Goal: Information Seeking & Learning: Learn about a topic

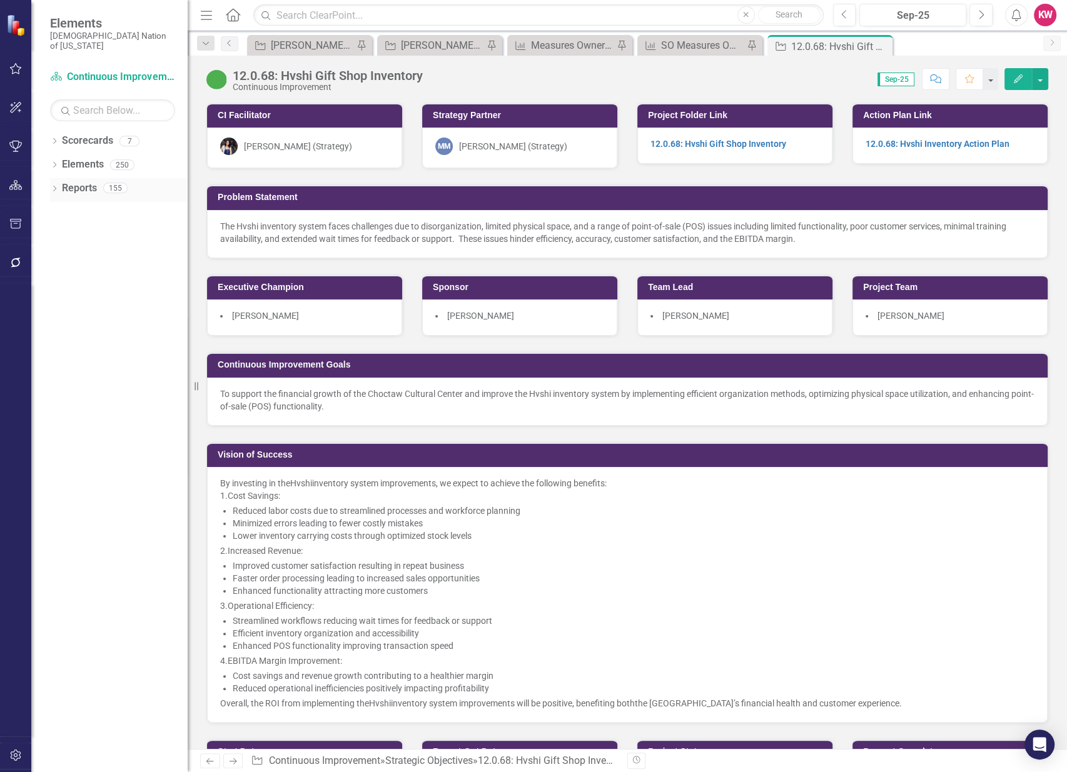
click at [74, 181] on link "Reports" at bounding box center [79, 188] width 35 height 14
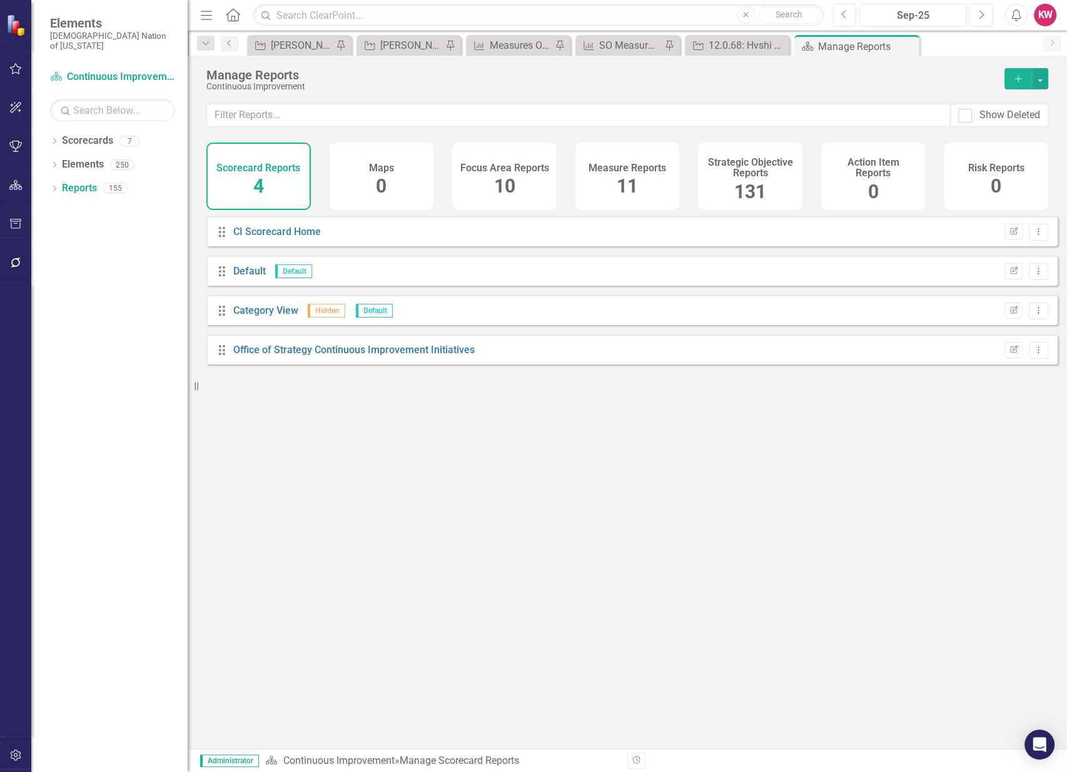
click at [236, 13] on icon "Home" at bounding box center [233, 14] width 16 height 13
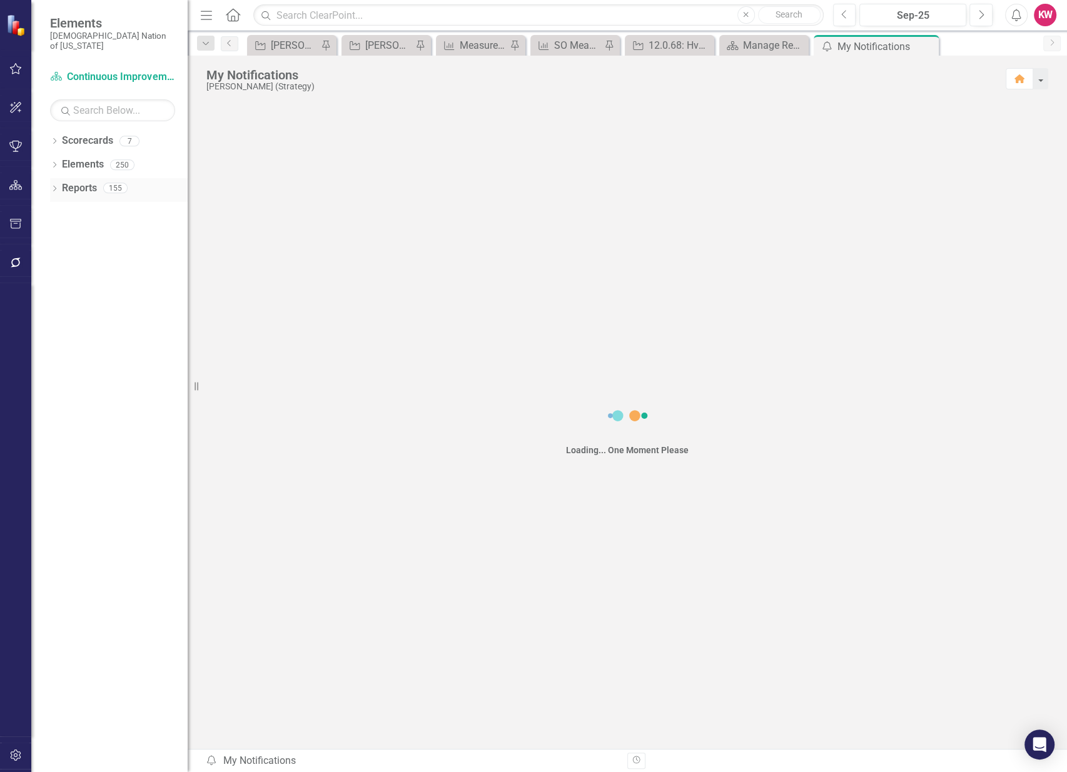
click at [78, 181] on link "Reports" at bounding box center [79, 188] width 35 height 14
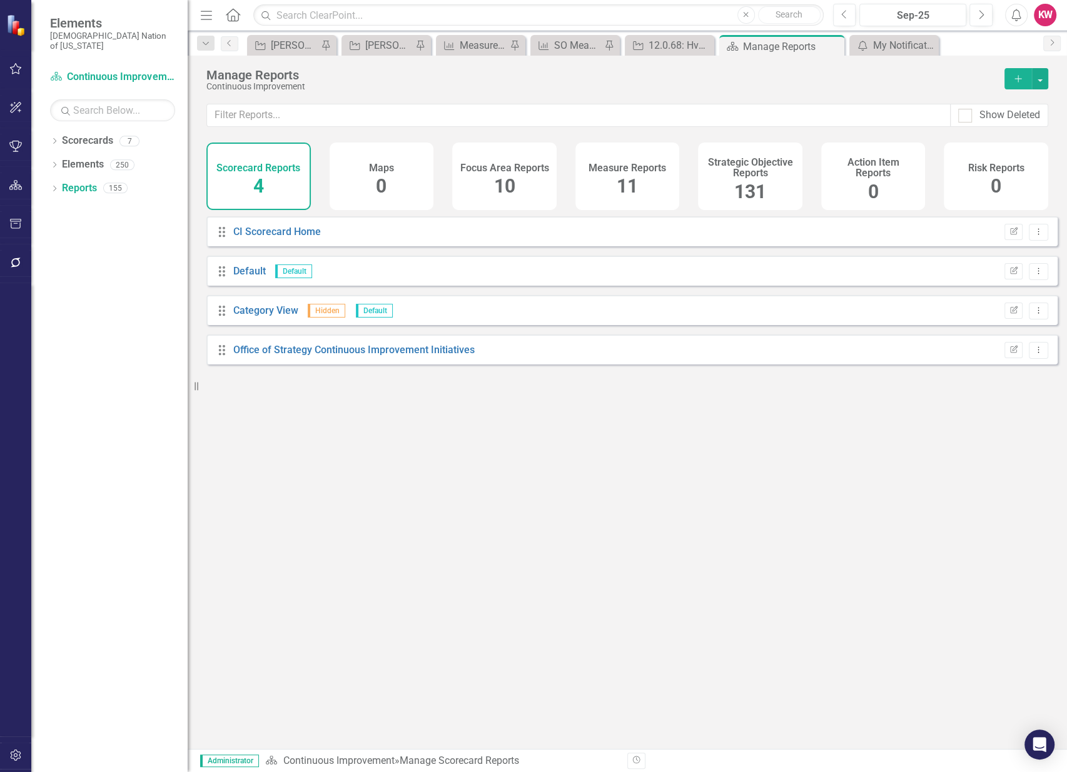
click at [748, 194] on span "131" at bounding box center [750, 192] width 32 height 22
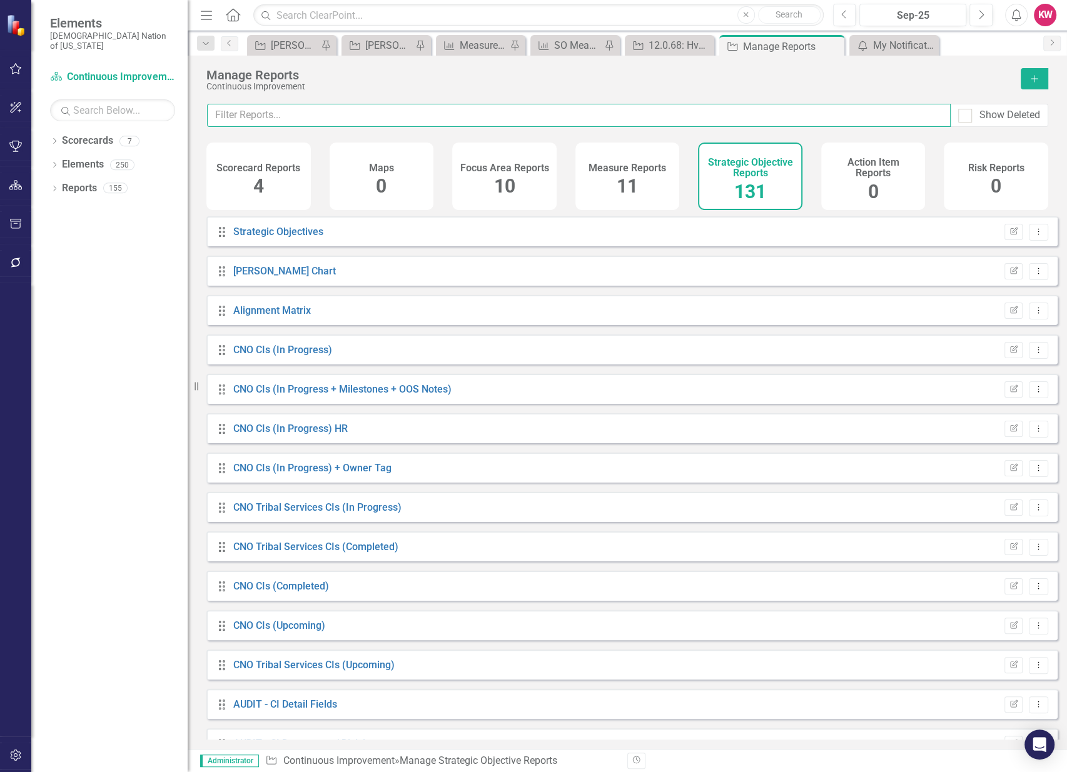
click at [681, 115] on input "text" at bounding box center [579, 115] width 744 height 23
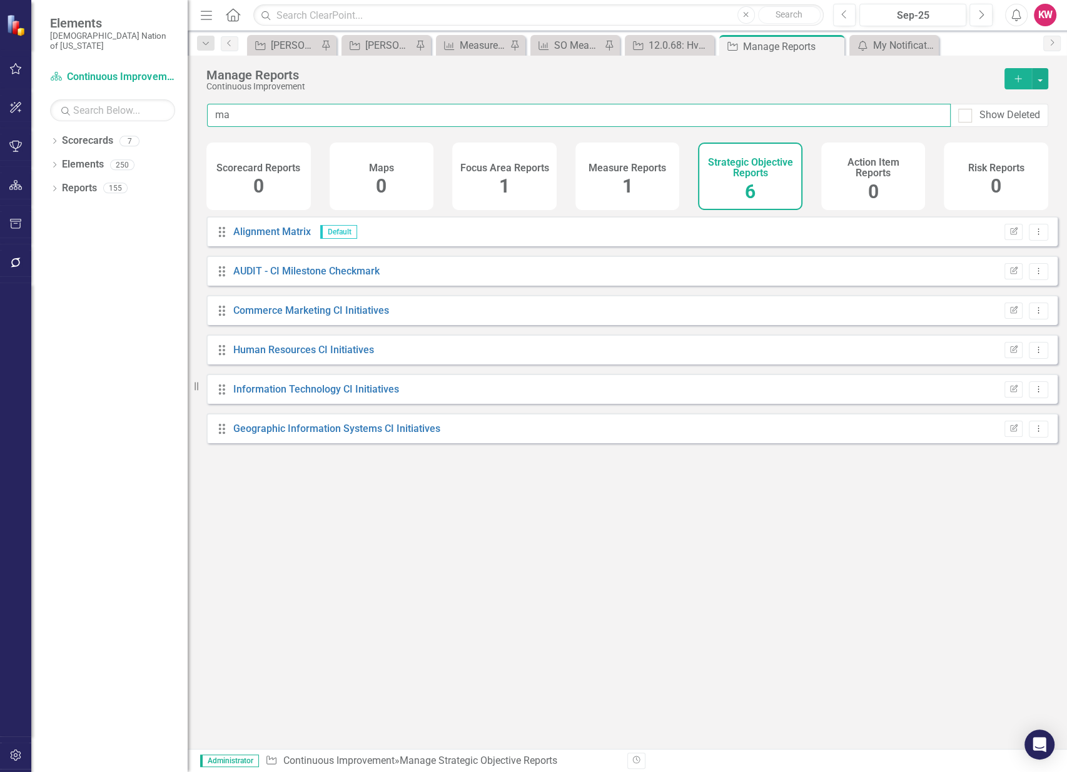
type input "m"
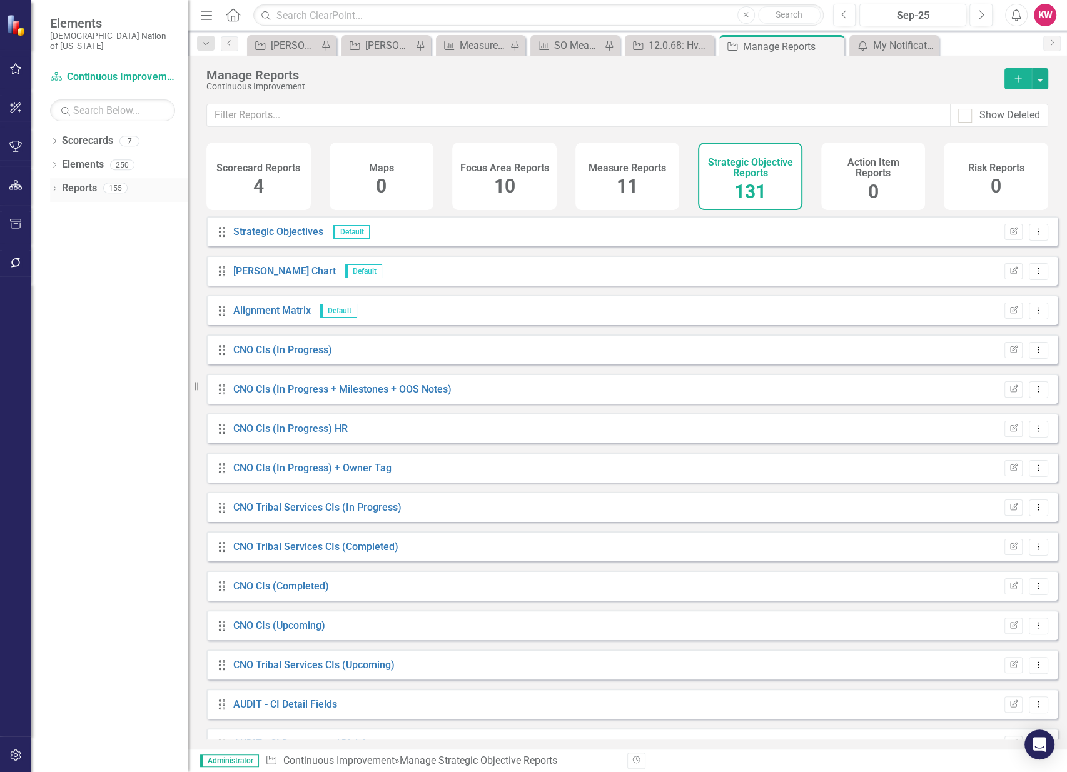
click at [85, 181] on link "Reports" at bounding box center [79, 188] width 35 height 14
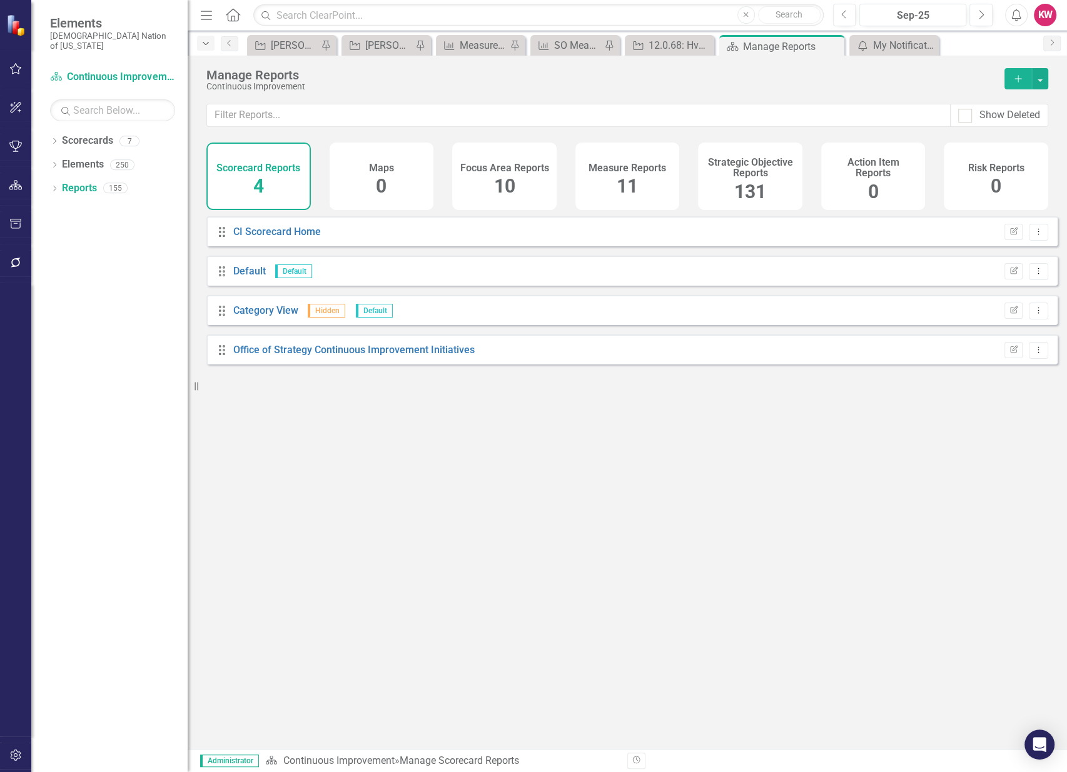
click at [205, 44] on icon "Dropdown" at bounding box center [205, 43] width 11 height 9
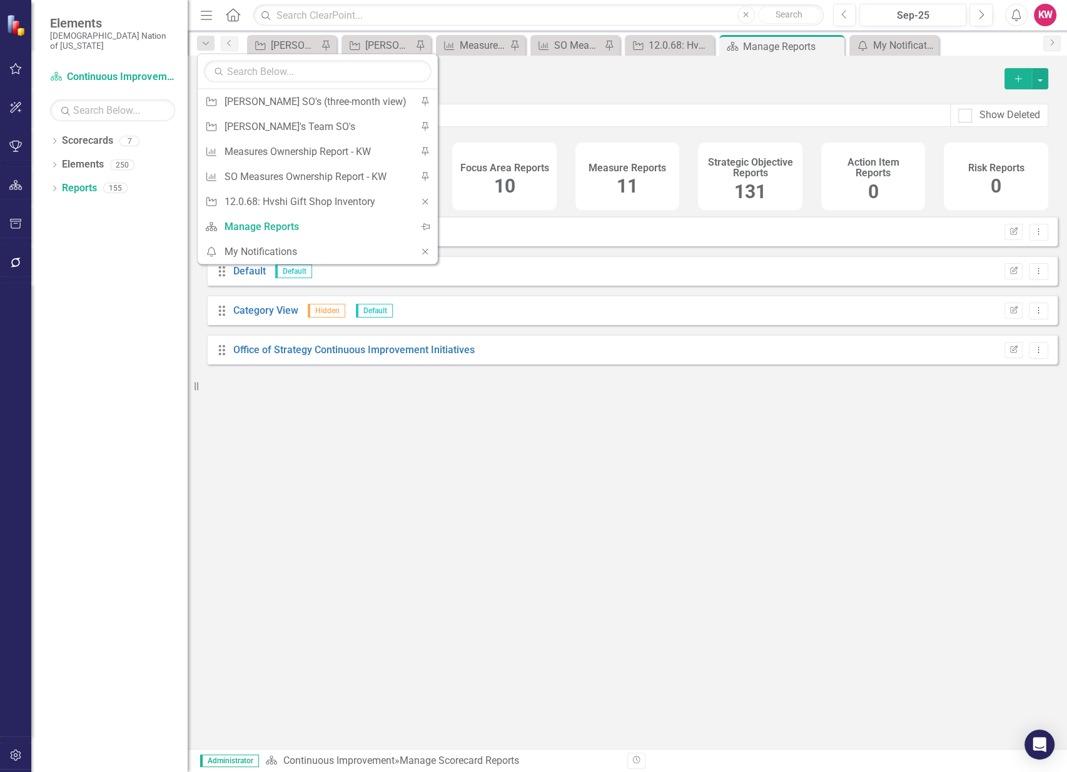
click at [231, 9] on icon at bounding box center [233, 14] width 14 height 13
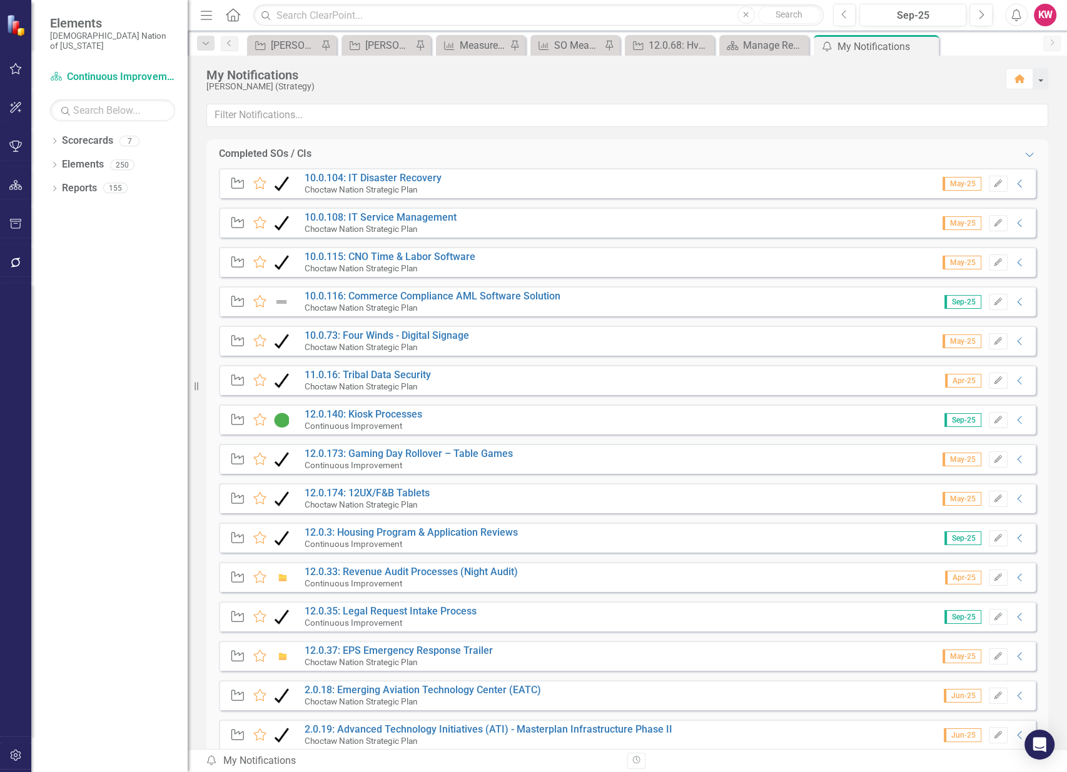
click at [230, 11] on icon "Home" at bounding box center [233, 14] width 16 height 13
click at [1024, 81] on icon "Home" at bounding box center [1019, 78] width 11 height 9
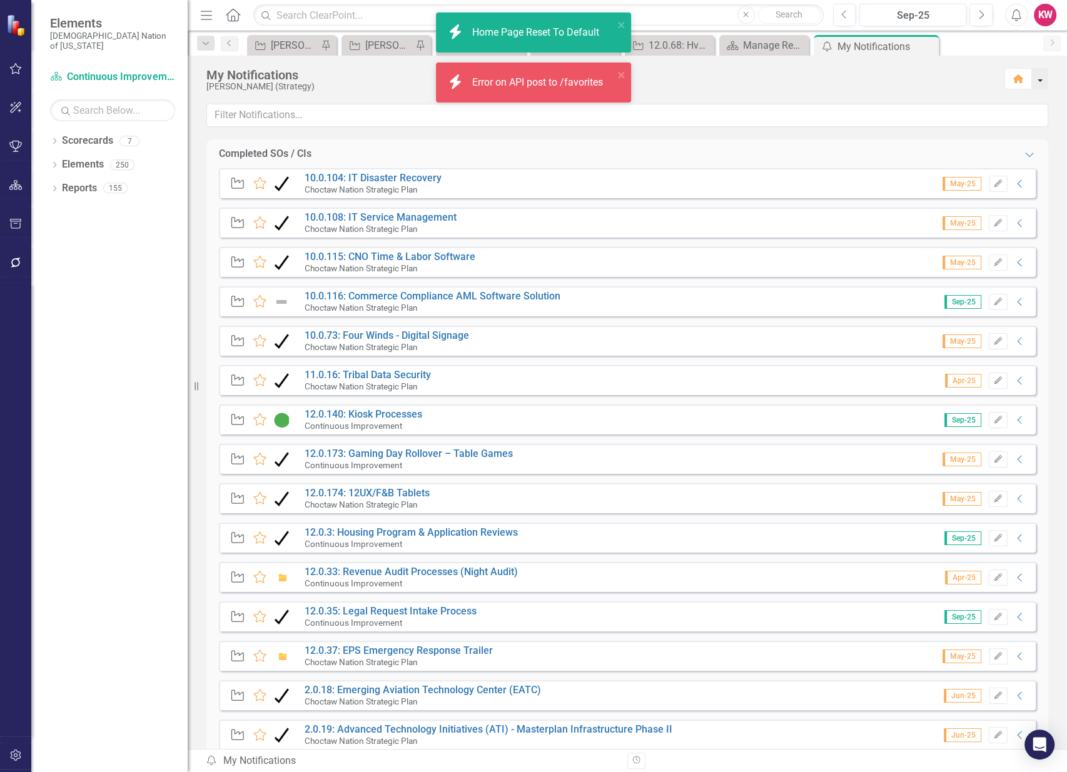
click at [1044, 79] on button "button" at bounding box center [1040, 78] width 16 height 21
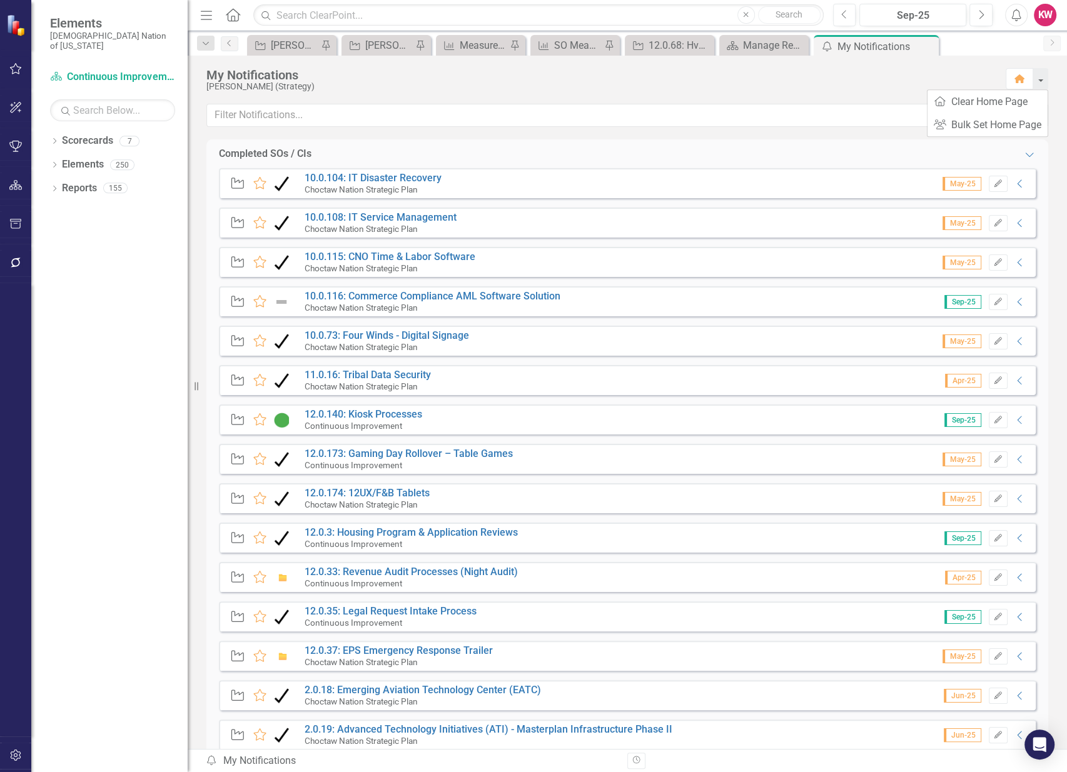
click at [986, 74] on div "My Notifications" at bounding box center [599, 75] width 787 height 14
click at [239, 9] on icon "Home" at bounding box center [233, 14] width 16 height 13
click at [1023, 81] on icon "Home" at bounding box center [1019, 78] width 11 height 9
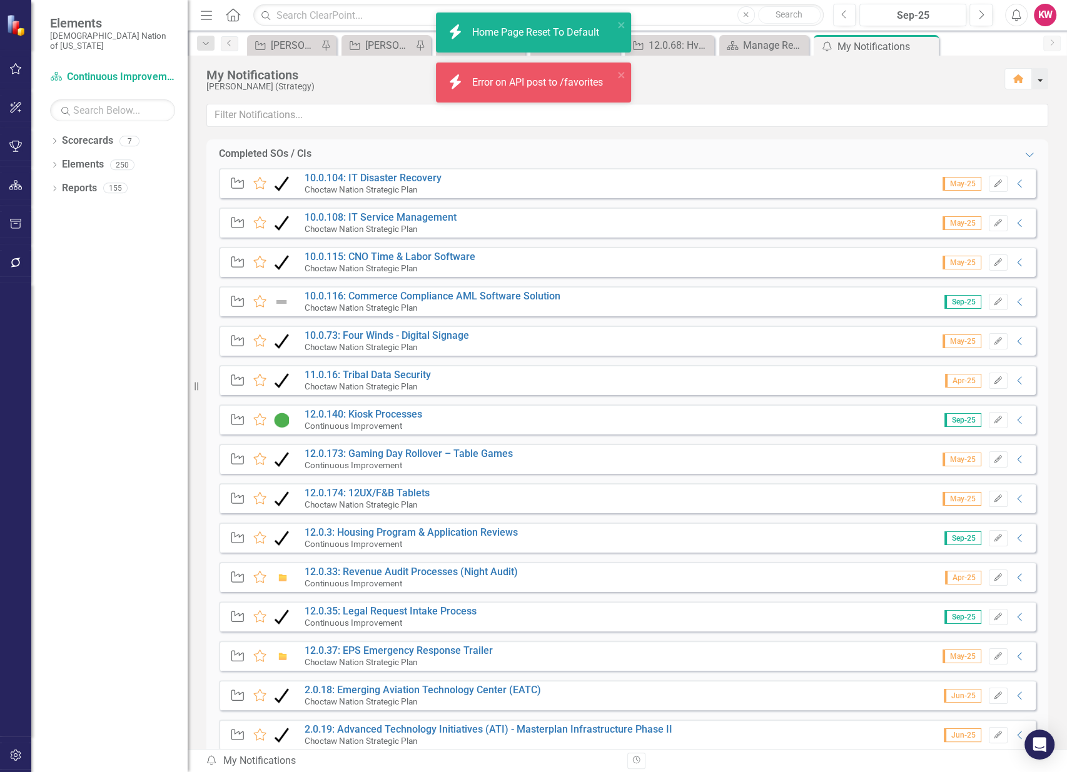
click at [1044, 77] on button "button" at bounding box center [1040, 78] width 16 height 21
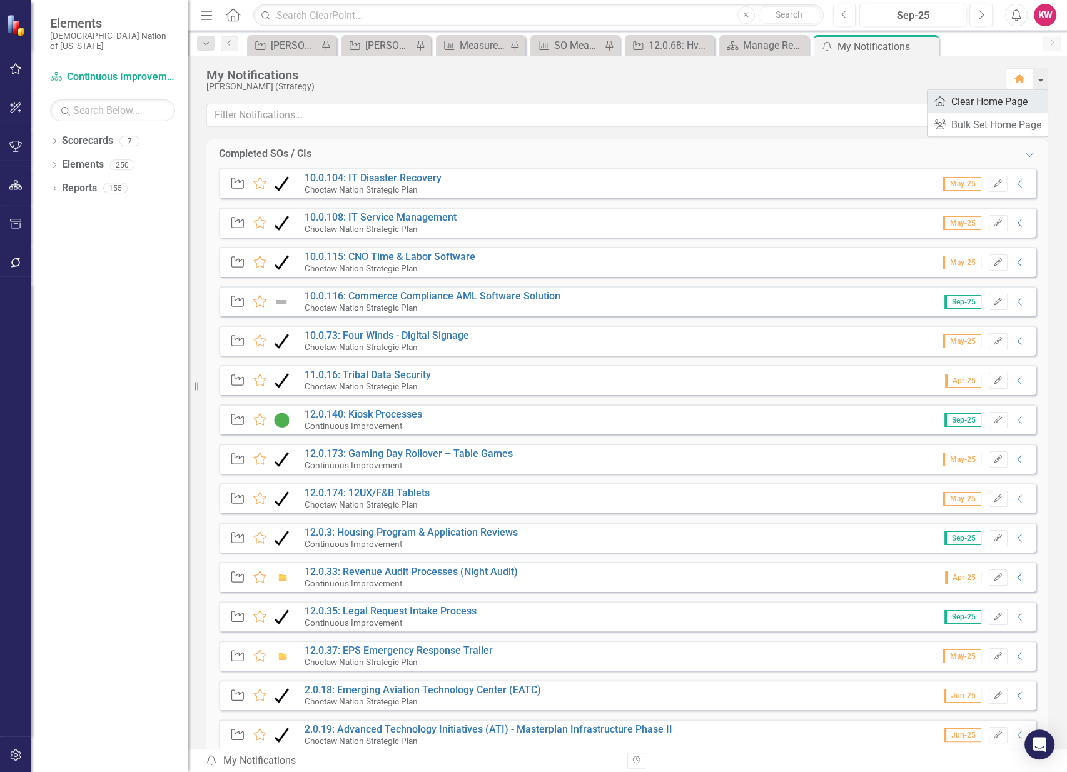
click at [1019, 97] on link "Home Clear Home Page" at bounding box center [988, 101] width 120 height 23
click at [231, 14] on icon "Home" at bounding box center [233, 14] width 16 height 13
click at [1048, 78] on div "My Notifications Krystal Wilson (Strategy) Home" at bounding box center [627, 80] width 879 height 48
click at [1039, 77] on button "button" at bounding box center [1040, 78] width 16 height 21
click at [1002, 101] on link "Home Clear Home Page" at bounding box center [988, 101] width 120 height 23
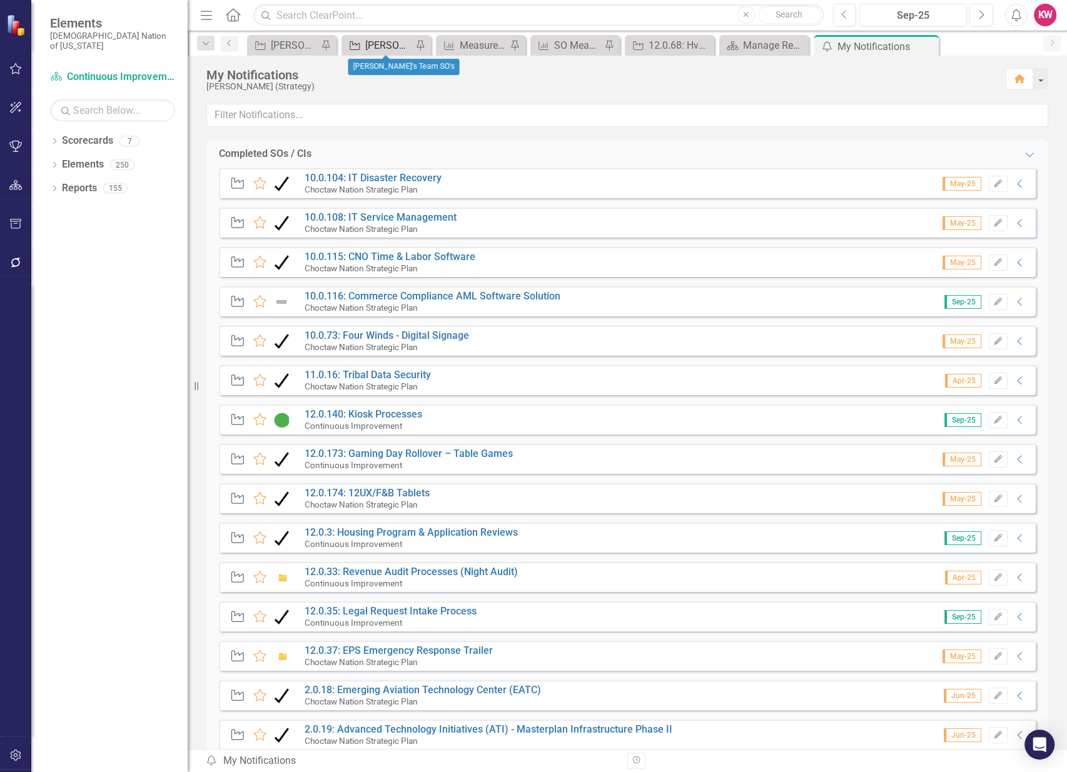
click at [377, 48] on div "[PERSON_NAME]'s Team SO's" at bounding box center [388, 46] width 47 height 16
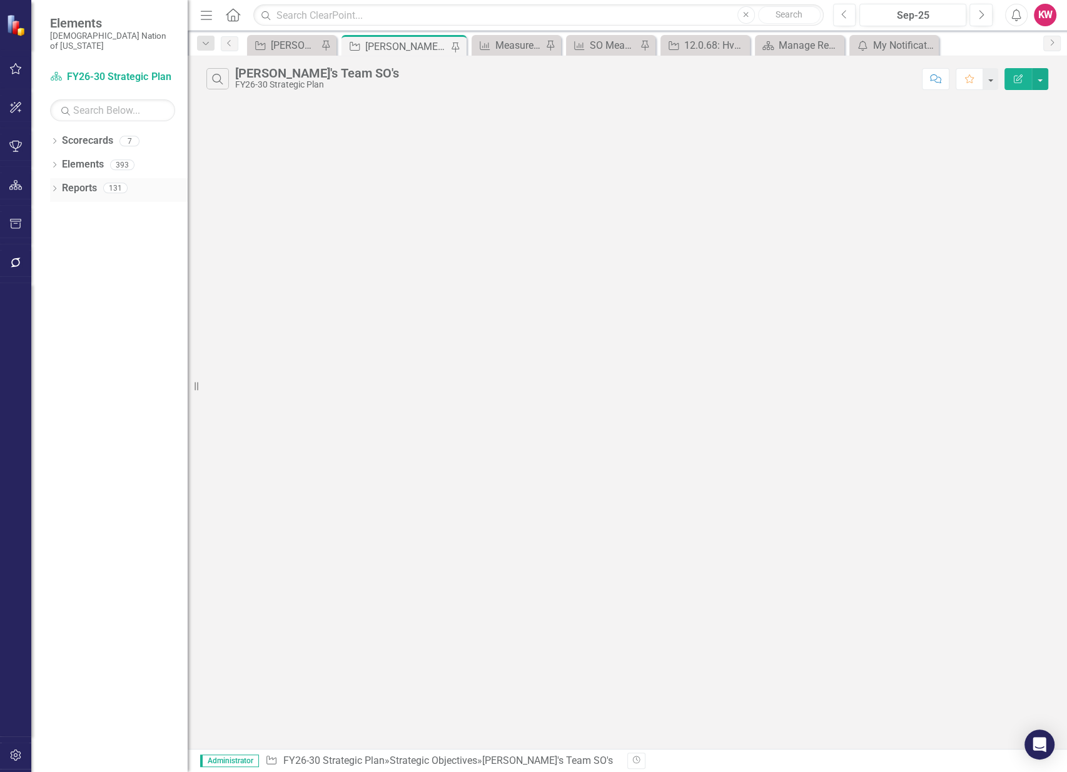
click at [71, 181] on link "Reports" at bounding box center [79, 188] width 35 height 14
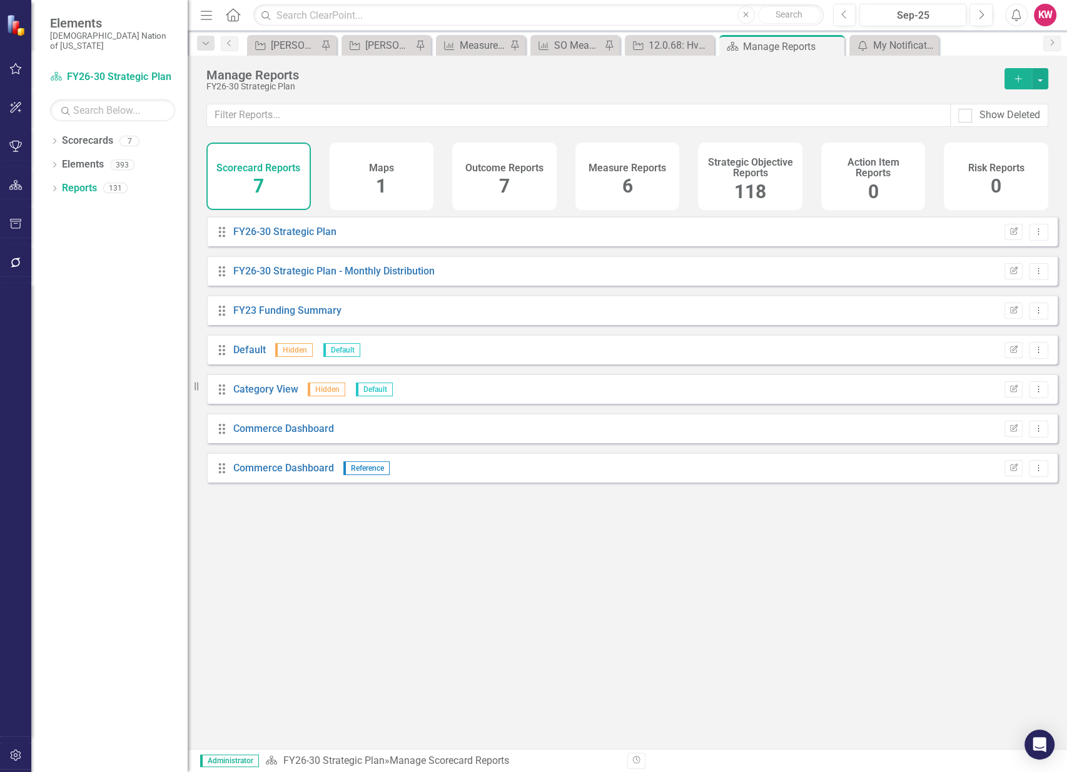
click at [756, 194] on span "118" at bounding box center [750, 192] width 32 height 22
click at [771, 116] on input "text" at bounding box center [579, 115] width 744 height 23
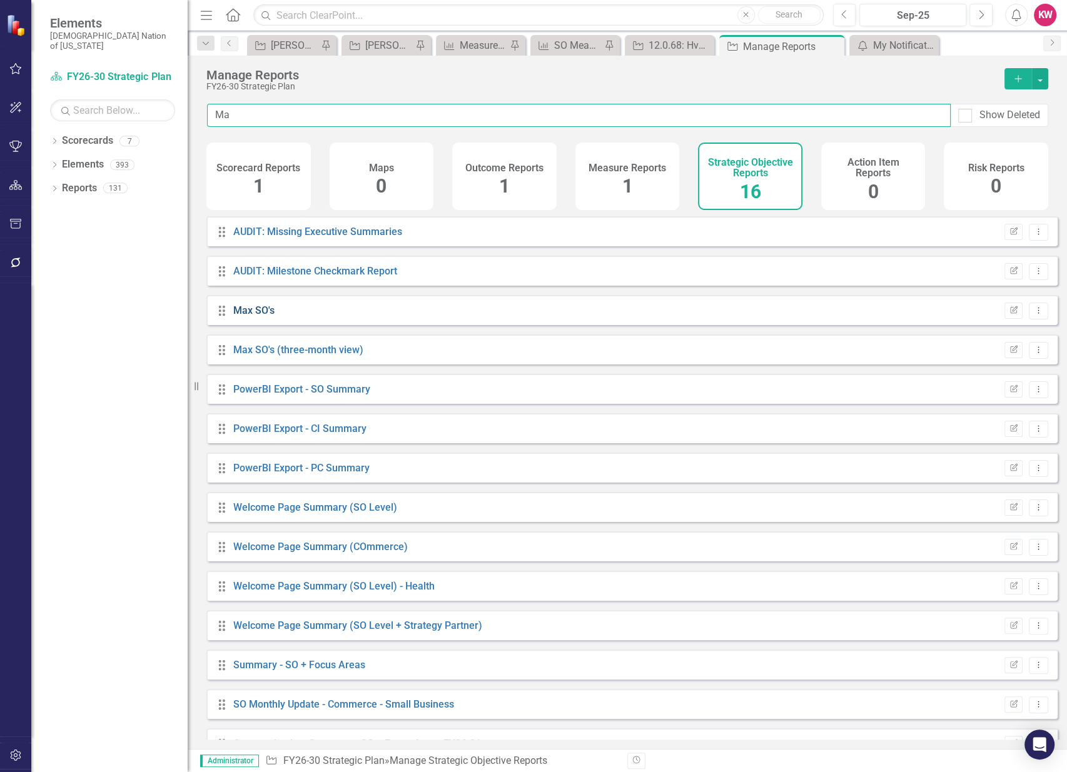
type input "Ma"
click at [249, 316] on link "Max SO's" at bounding box center [253, 311] width 41 height 12
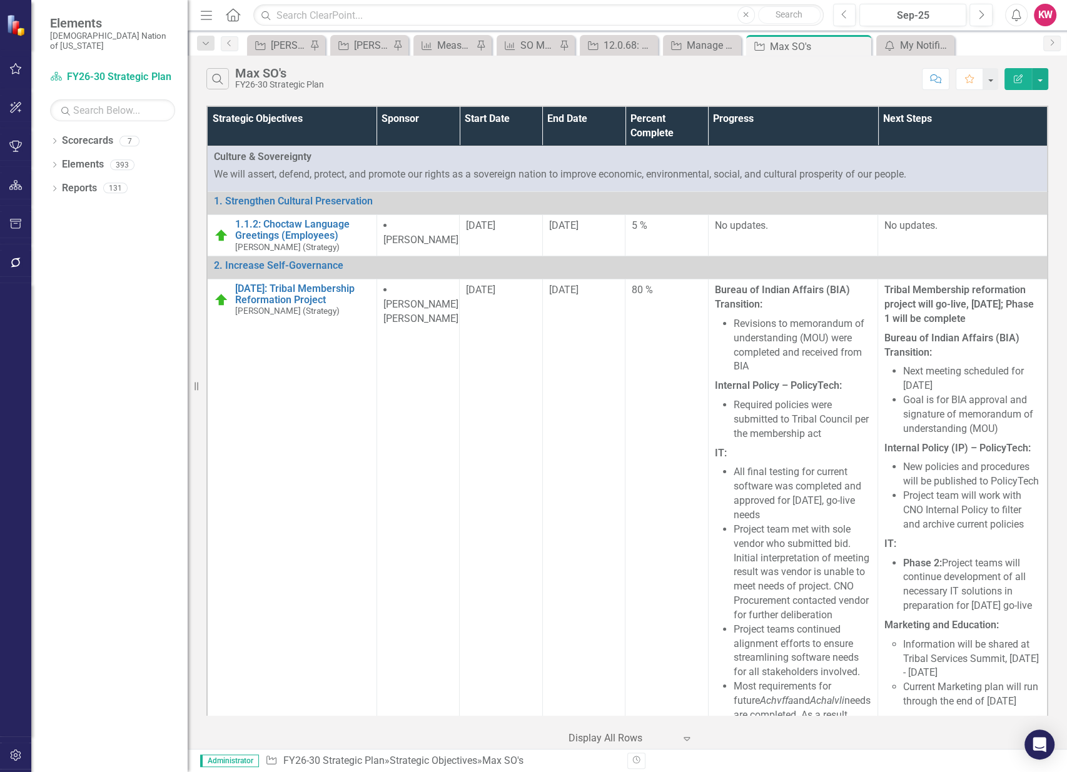
click at [230, 16] on icon "Home" at bounding box center [233, 14] width 16 height 13
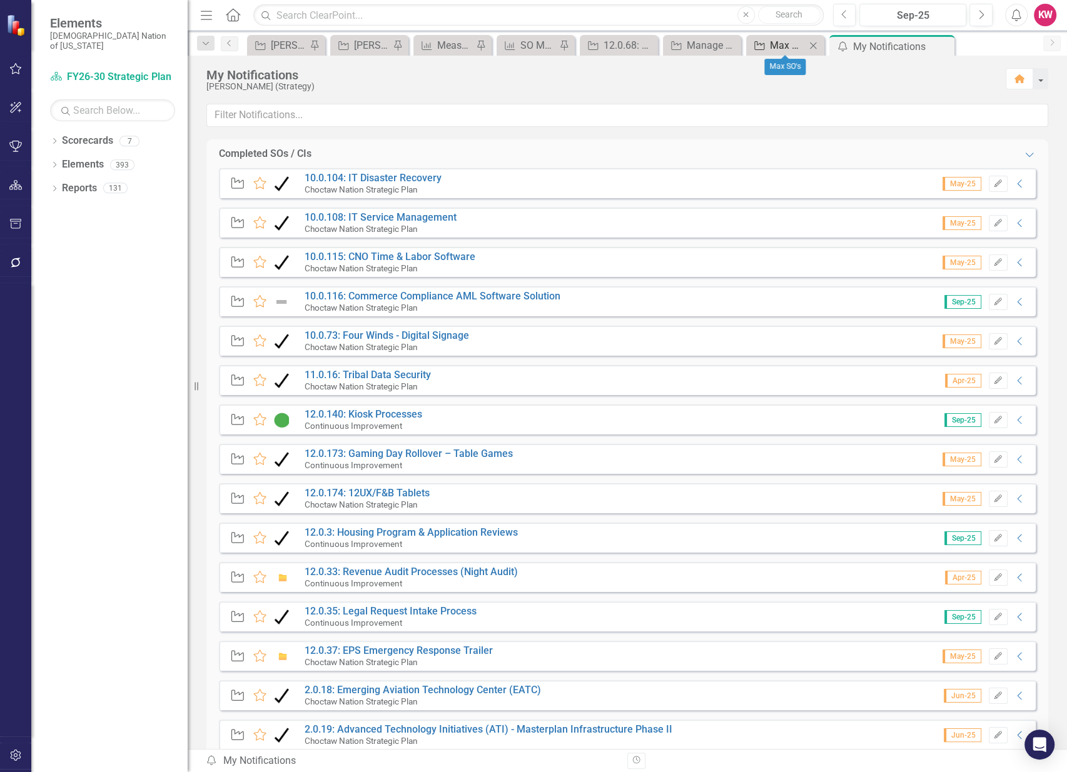
click at [767, 44] on link "Strategic Objective Max SO's" at bounding box center [777, 46] width 56 height 16
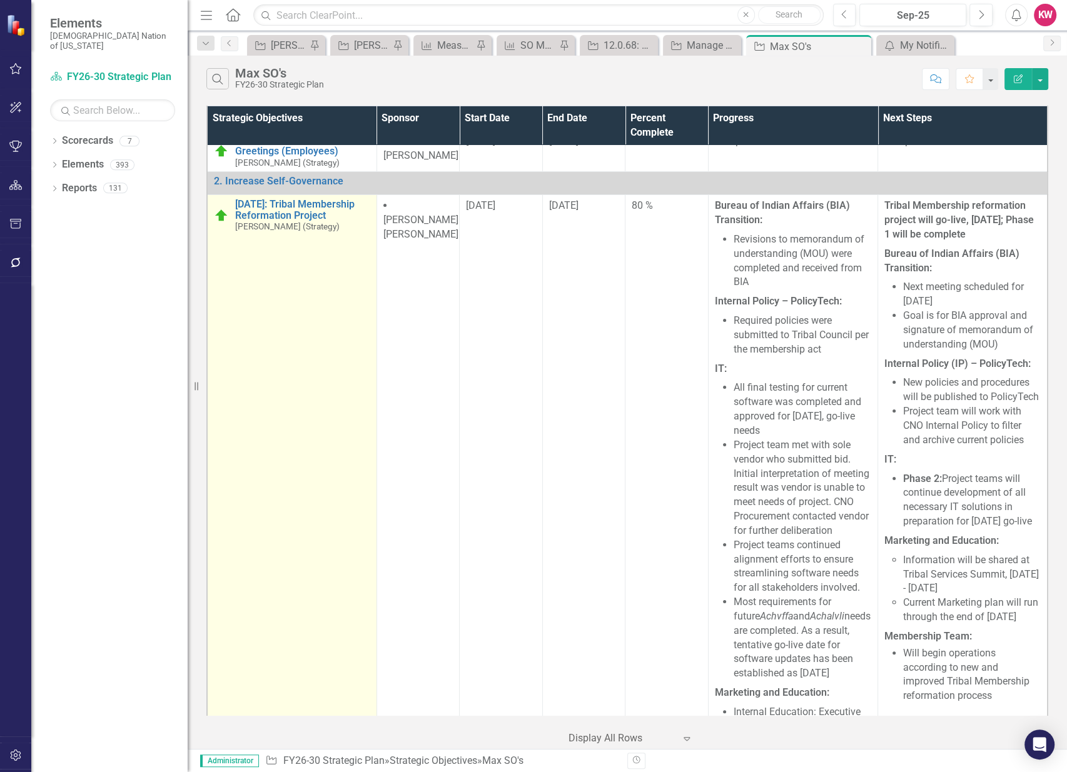
scroll to position [69, 0]
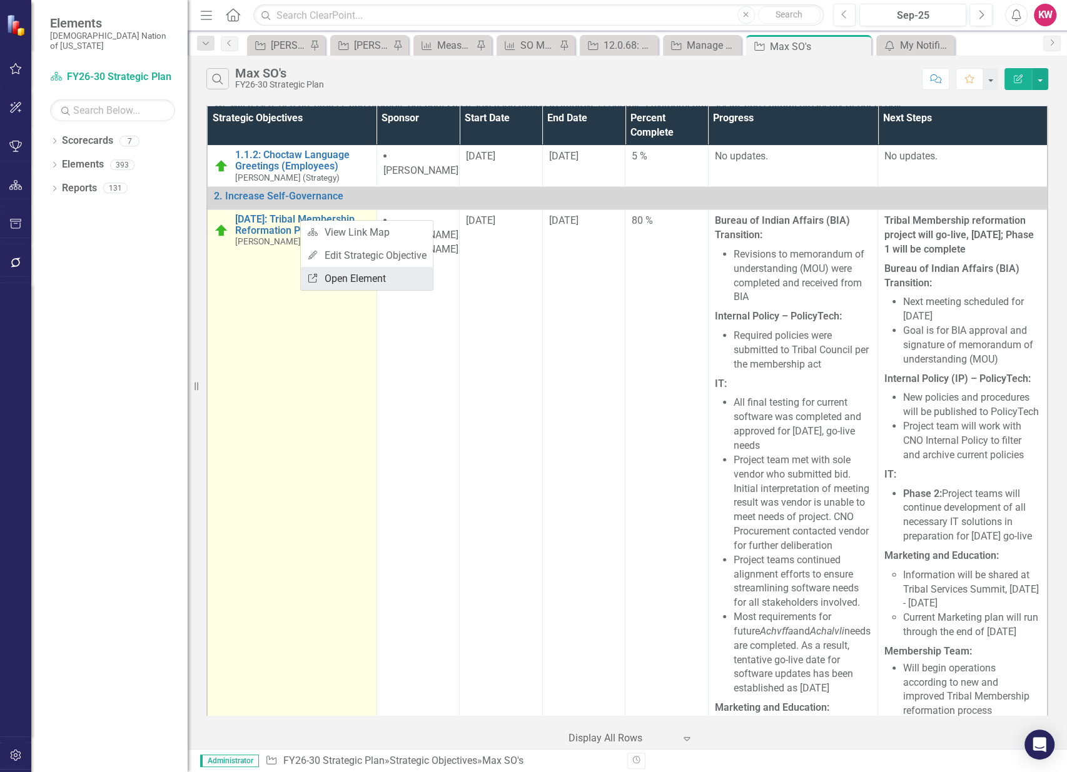
click at [346, 280] on link "Link Open Element" at bounding box center [367, 278] width 132 height 23
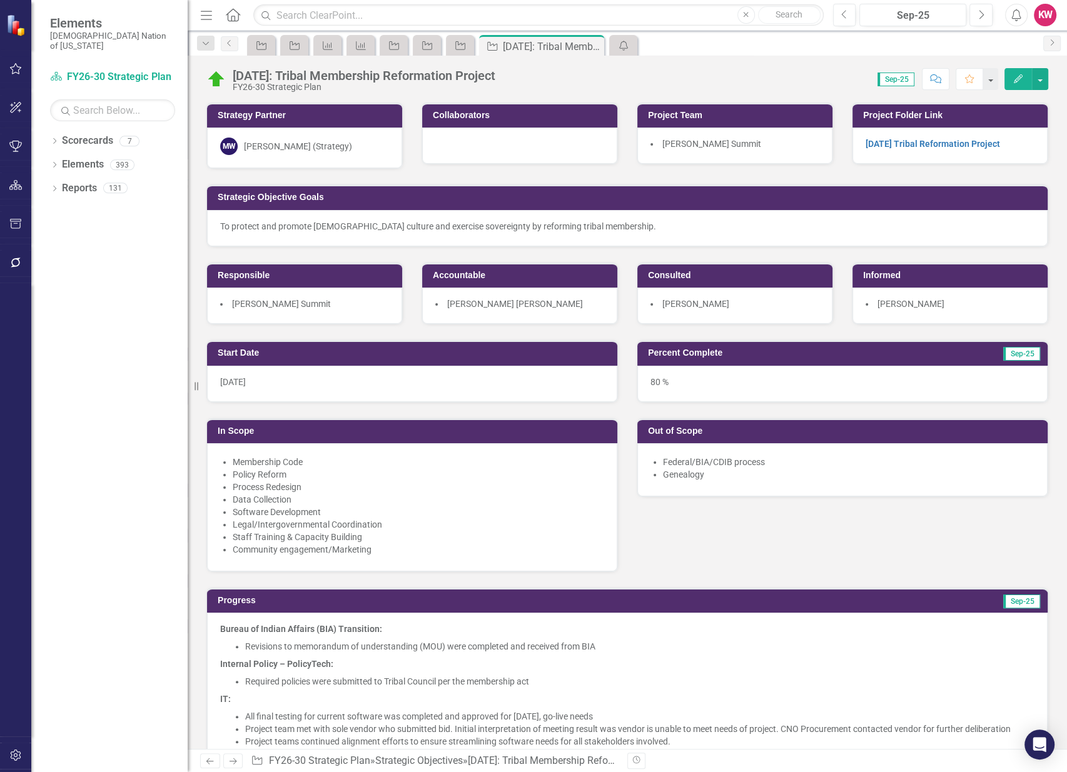
click at [934, 82] on icon "Comment" at bounding box center [935, 78] width 11 height 9
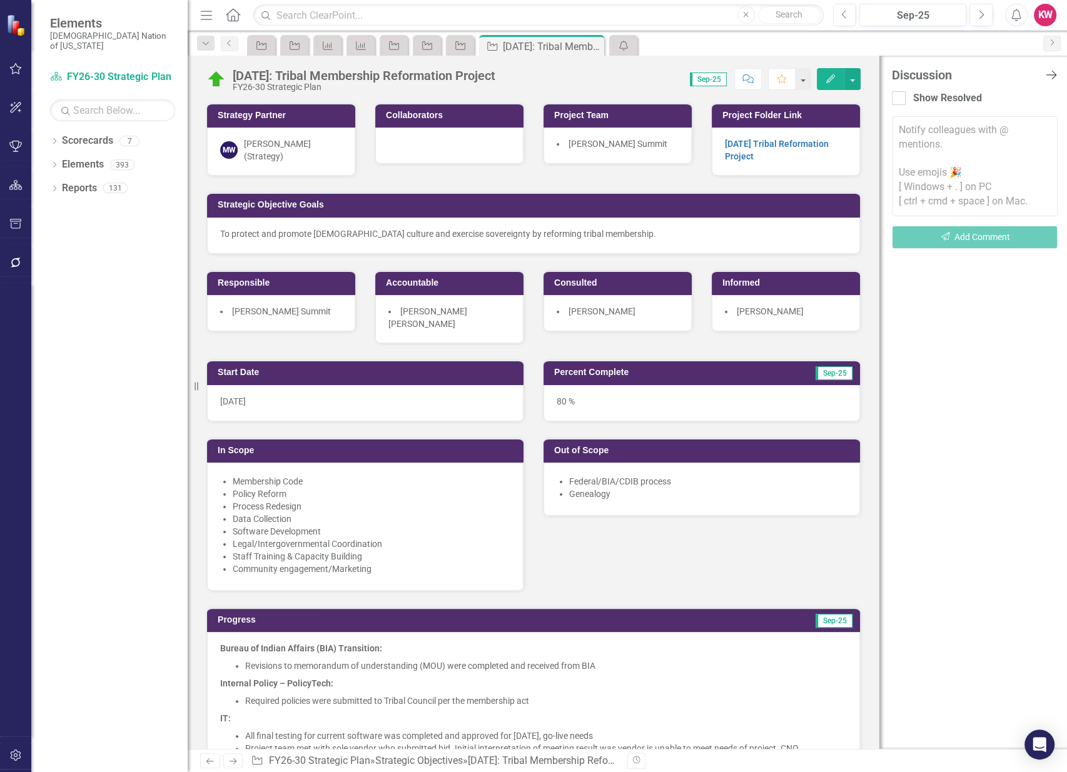
click at [1056, 73] on icon "Close Discussion Bar" at bounding box center [1051, 75] width 16 height 12
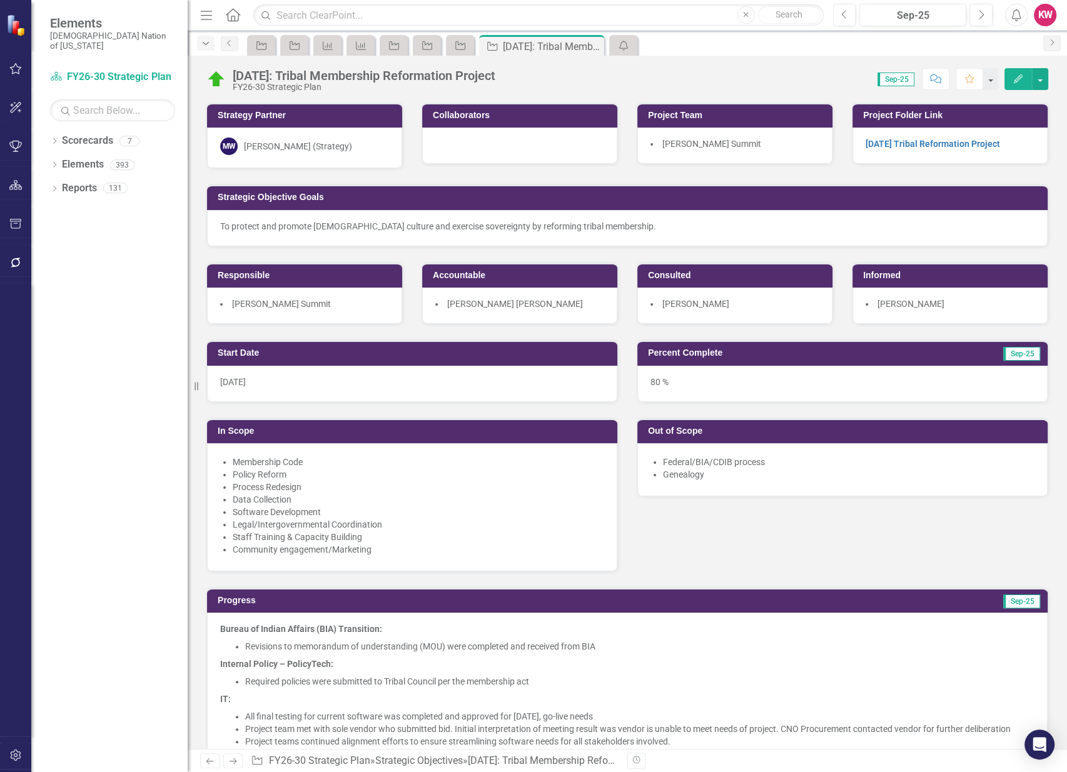
click at [203, 42] on icon "Dropdown" at bounding box center [205, 43] width 11 height 9
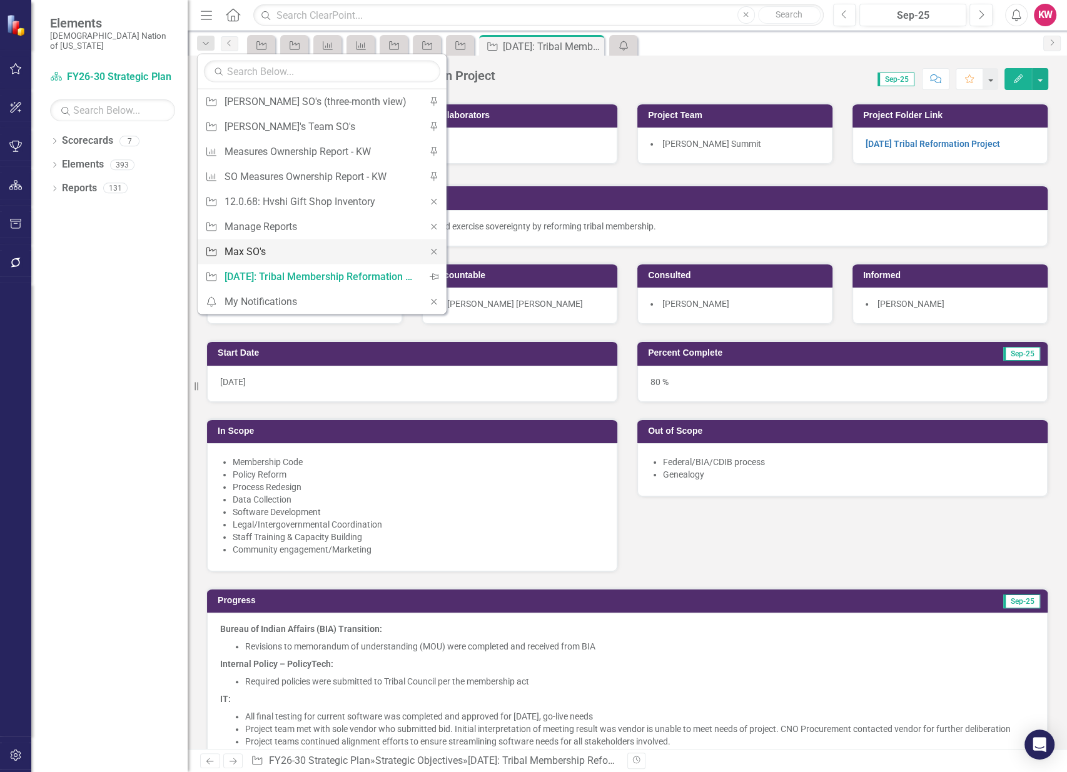
click at [249, 246] on div "Max SO's" at bounding box center [320, 252] width 191 height 16
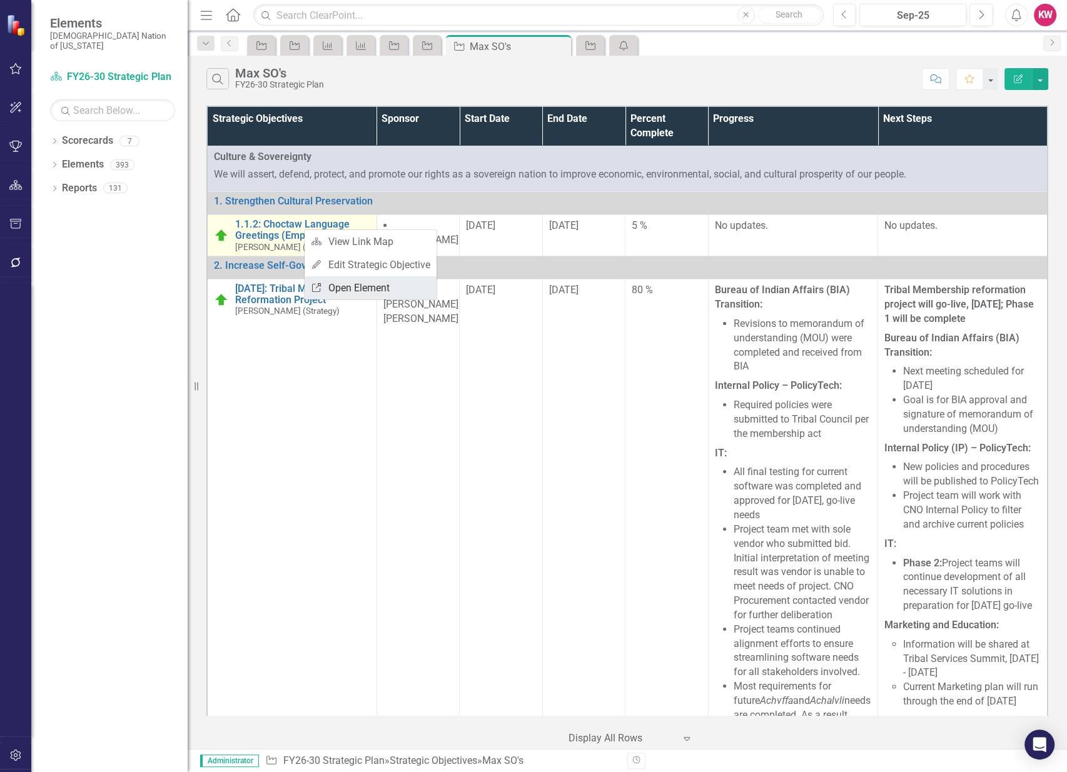
click at [343, 288] on link "Link Open Element" at bounding box center [371, 287] width 132 height 23
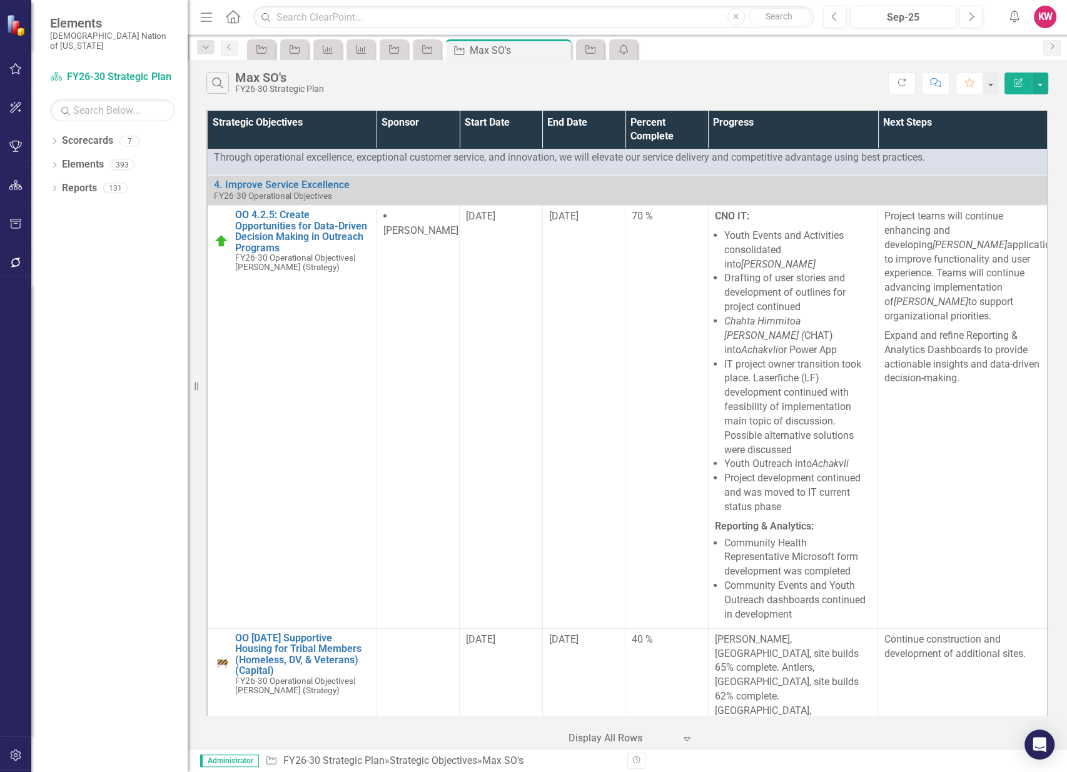
scroll to position [3874, 0]
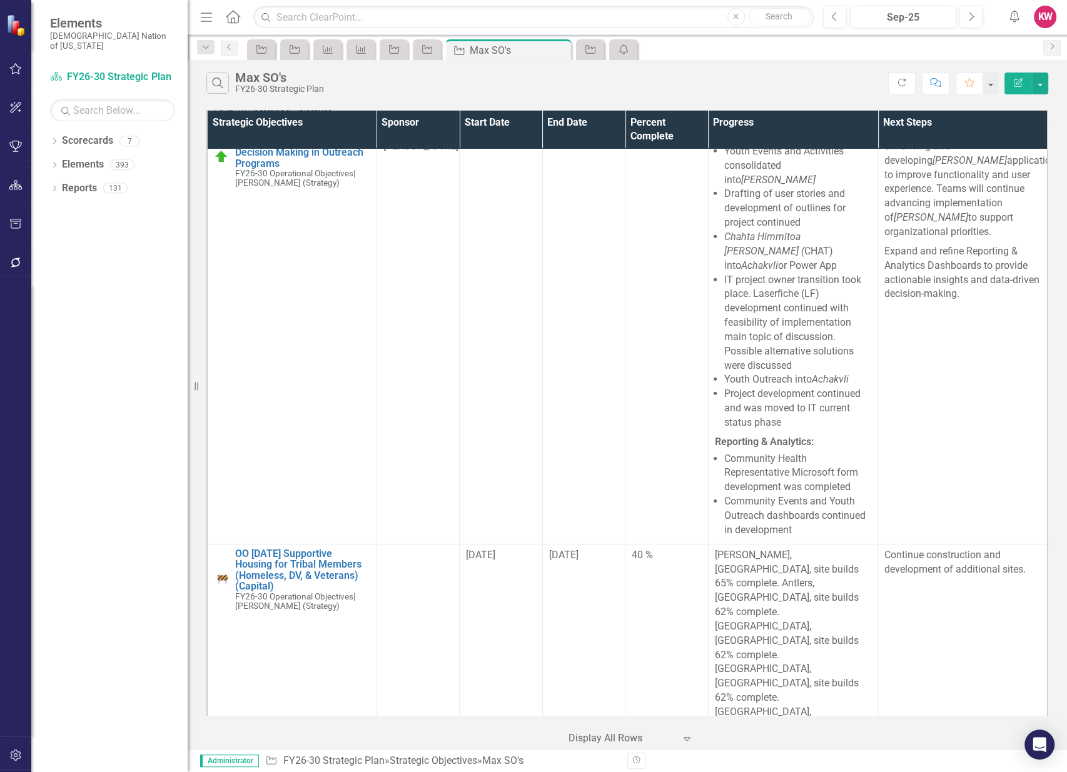
click at [836, 538] on li "Community Events and Youth Outreach dashboards continued in development" at bounding box center [797, 516] width 147 height 43
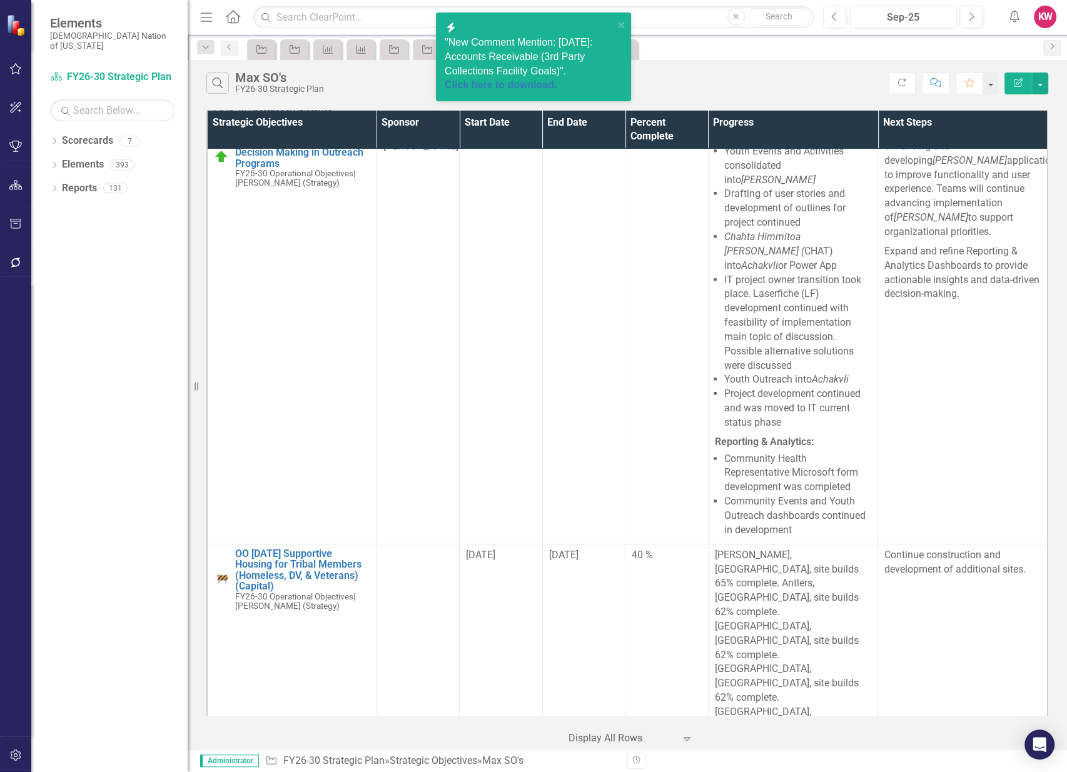
click at [789, 73] on div "Search Max SO's FY26-30 Strategic Plan" at bounding box center [547, 83] width 682 height 21
click at [230, 16] on icon "Home" at bounding box center [233, 16] width 16 height 13
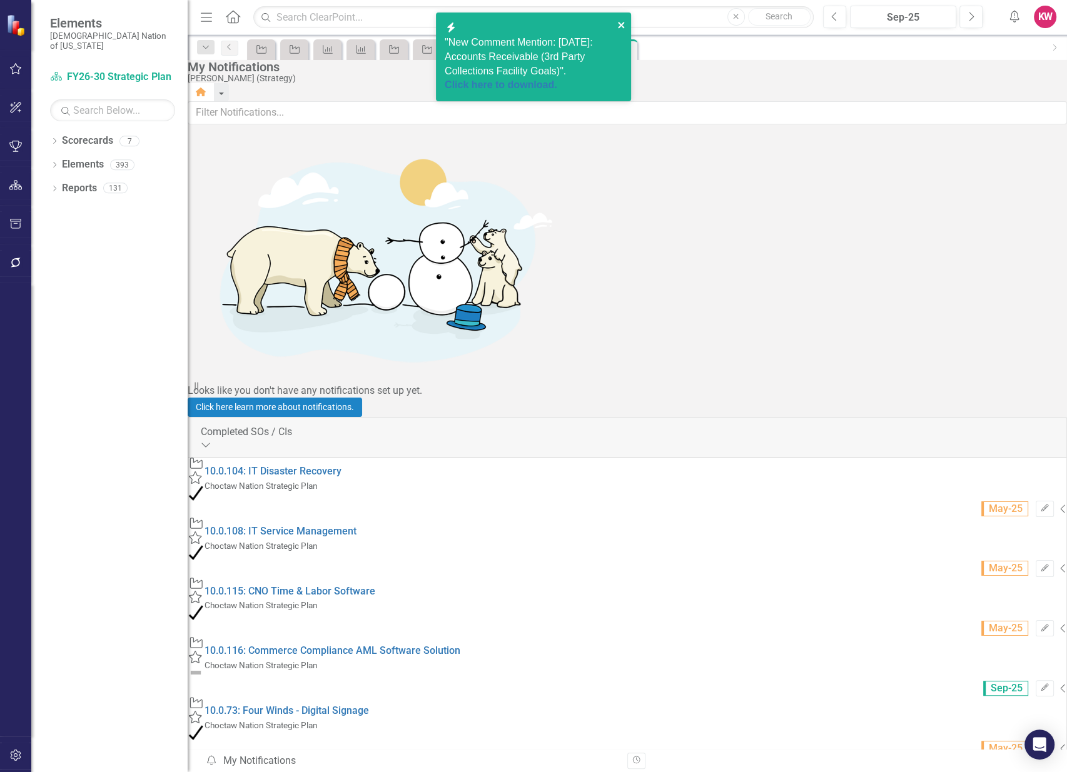
click at [620, 23] on icon "close" at bounding box center [621, 25] width 9 height 10
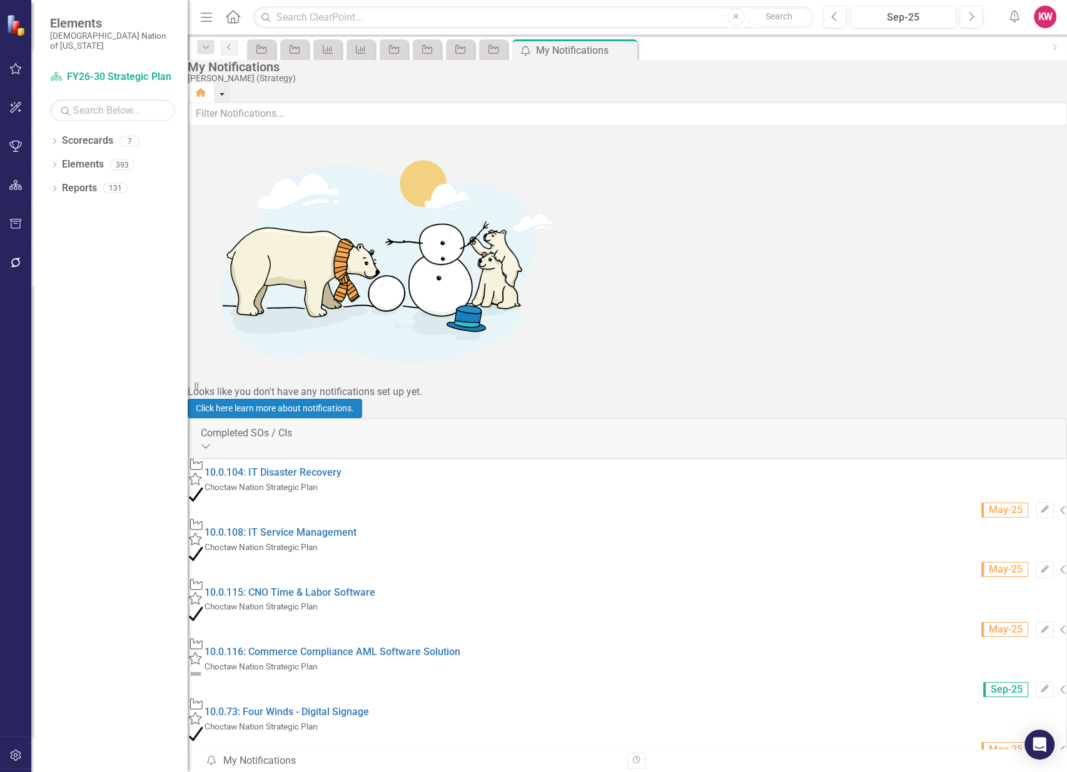
click at [230, 83] on button "button" at bounding box center [222, 92] width 16 height 19
click at [1009, 98] on link "Home Clear Home Page" at bounding box center [988, 101] width 120 height 23
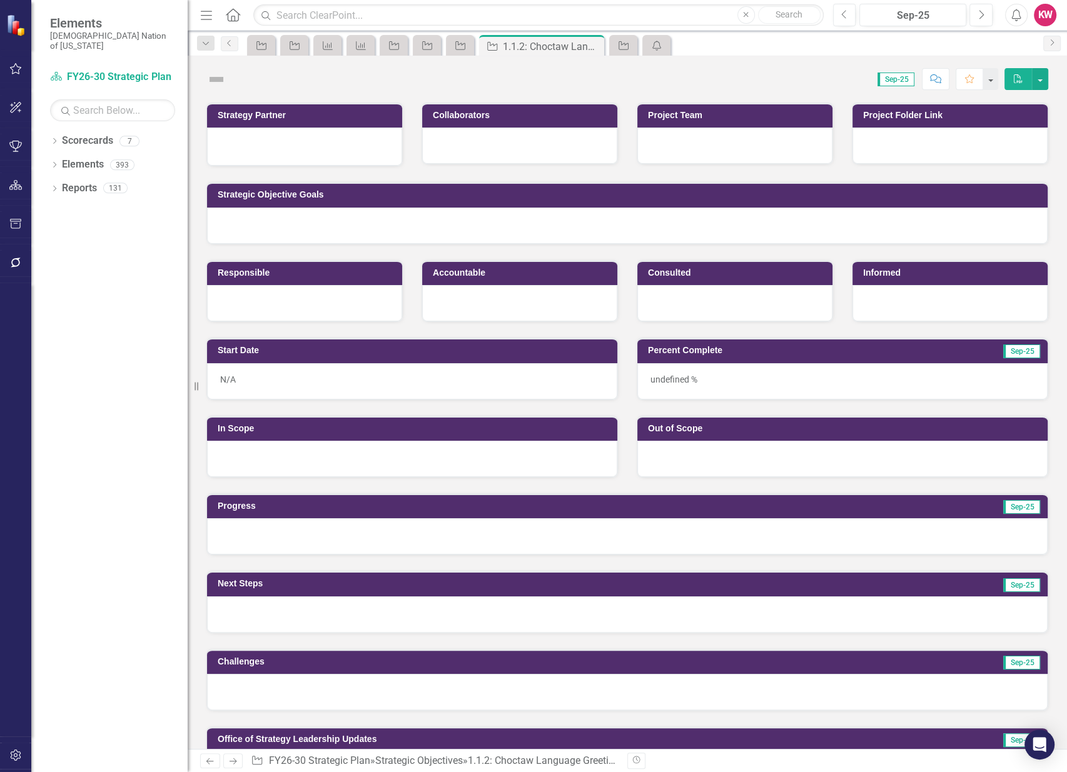
click at [939, 76] on icon "Comment" at bounding box center [935, 78] width 11 height 9
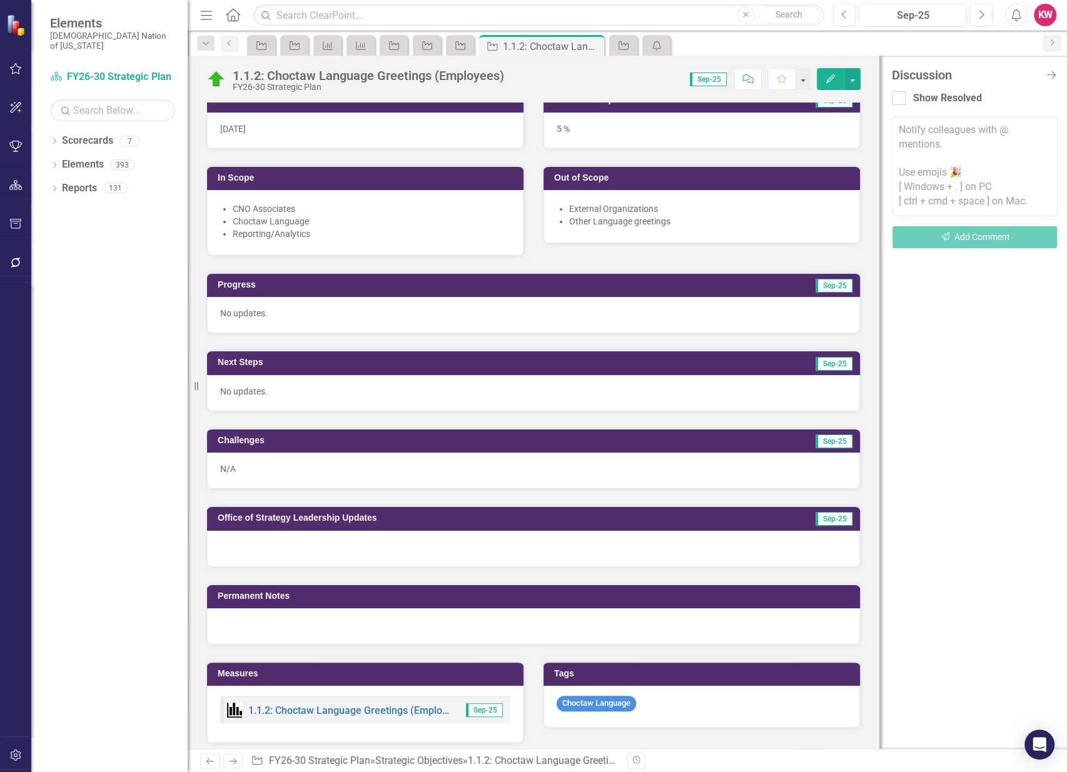
scroll to position [486, 0]
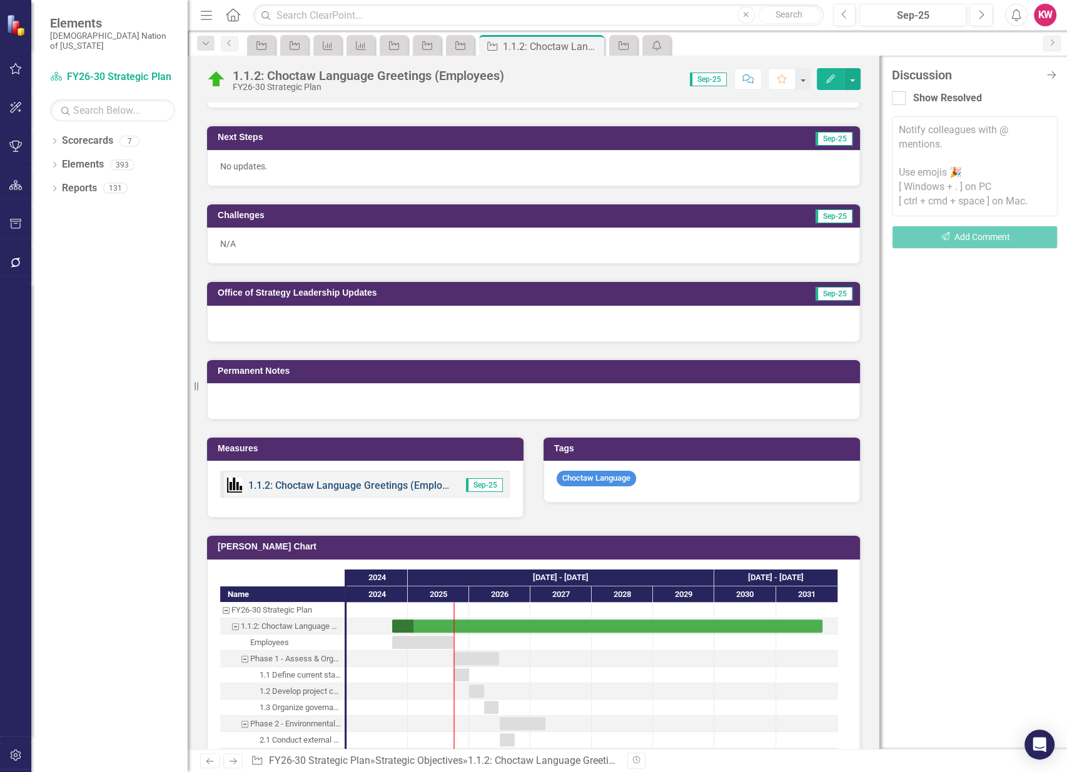
click at [304, 480] on link "1.1.2: Choctaw Language Greetings (Employees) KPIs" at bounding box center [369, 486] width 242 height 12
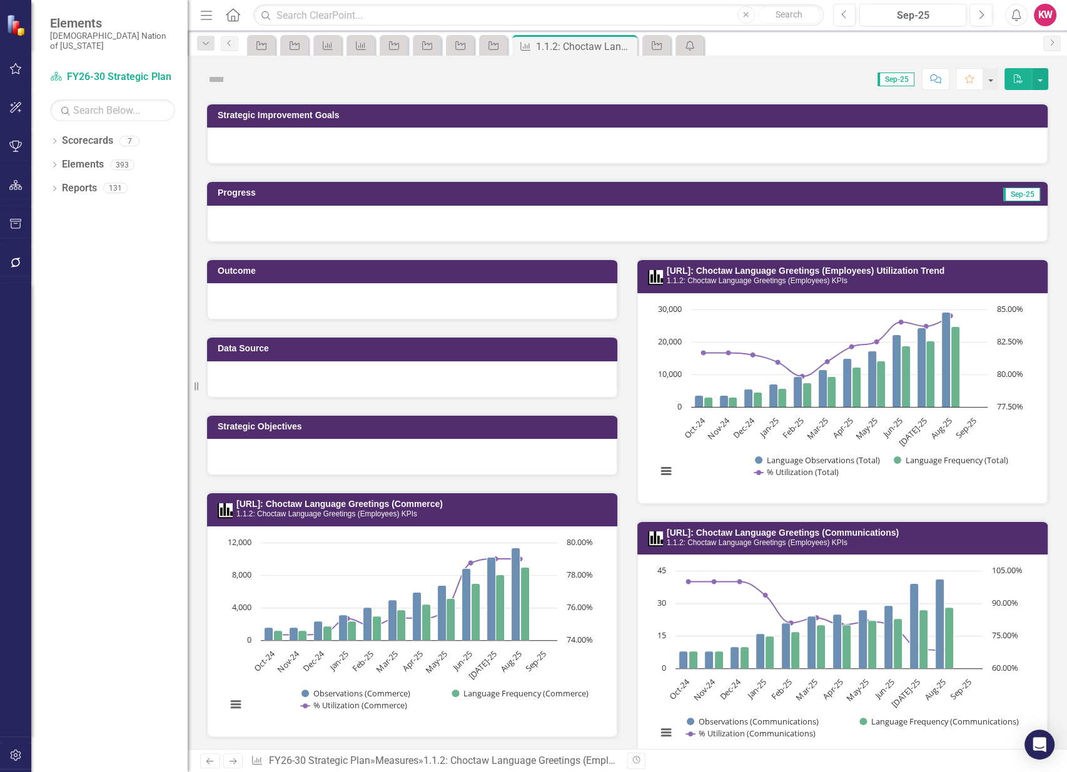
click at [941, 81] on icon "button" at bounding box center [935, 78] width 11 height 9
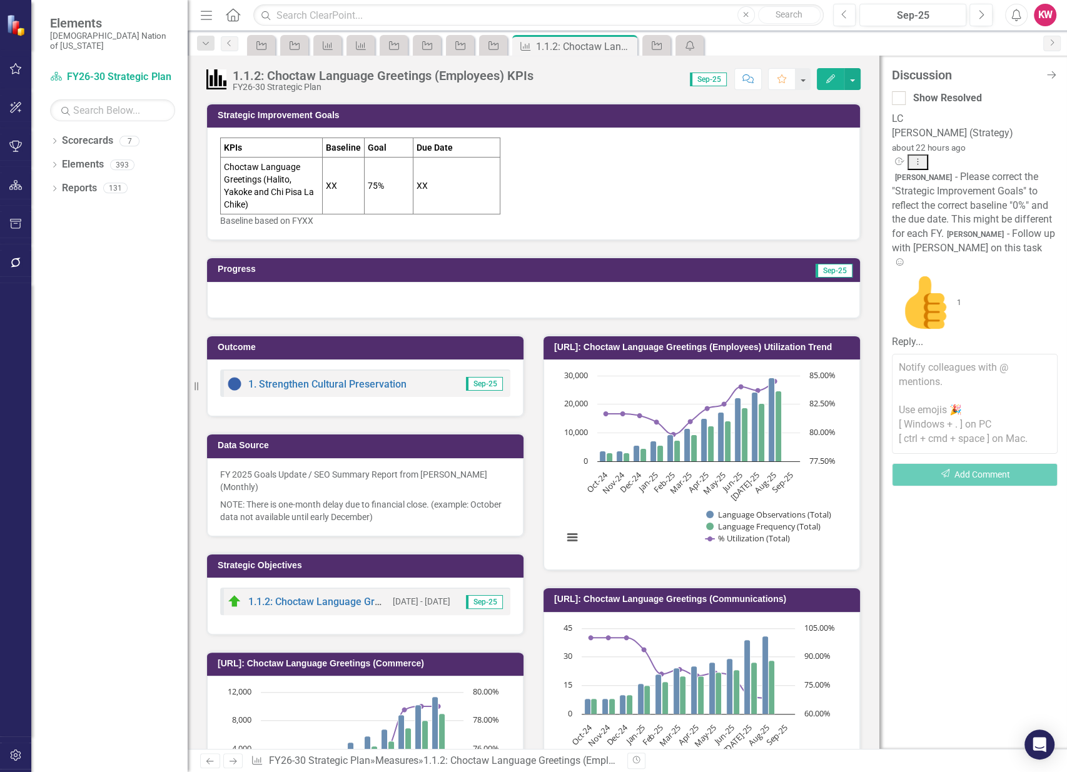
click at [461, 191] on td "XX" at bounding box center [457, 186] width 88 height 57
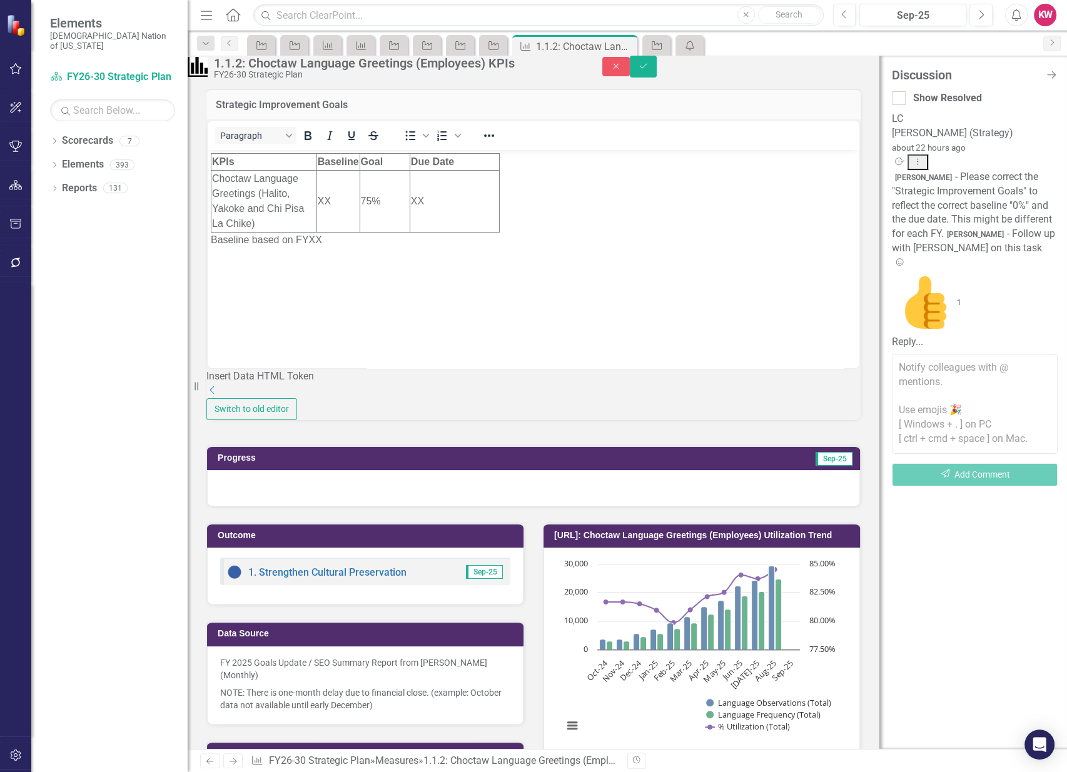
click at [213, 175] on td "Choctaw Language Greetings (Halito, Yakoke and Chi Pisa La Chike)" at bounding box center [264, 202] width 106 height 62
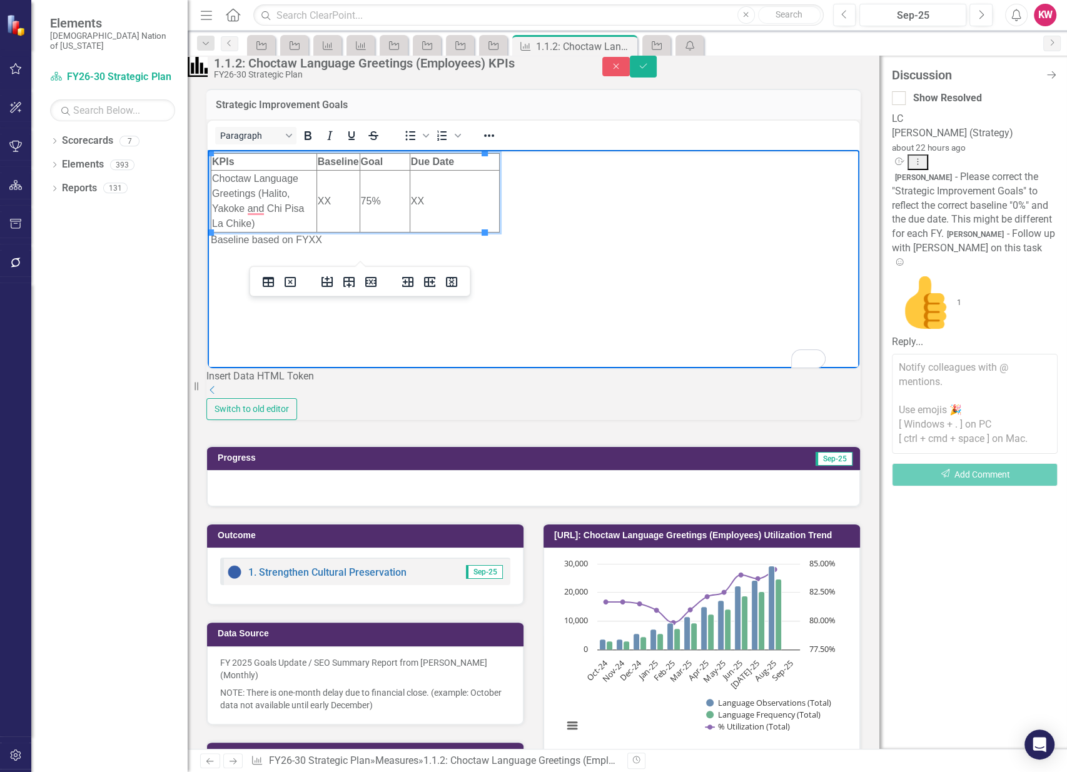
click at [214, 176] on td "Choctaw Language Greetings (Halito, Yakoke and Chi Pisa La Chike)" at bounding box center [264, 202] width 106 height 62
click at [331, 280] on icon "Insert row before" at bounding box center [326, 281] width 11 height 11
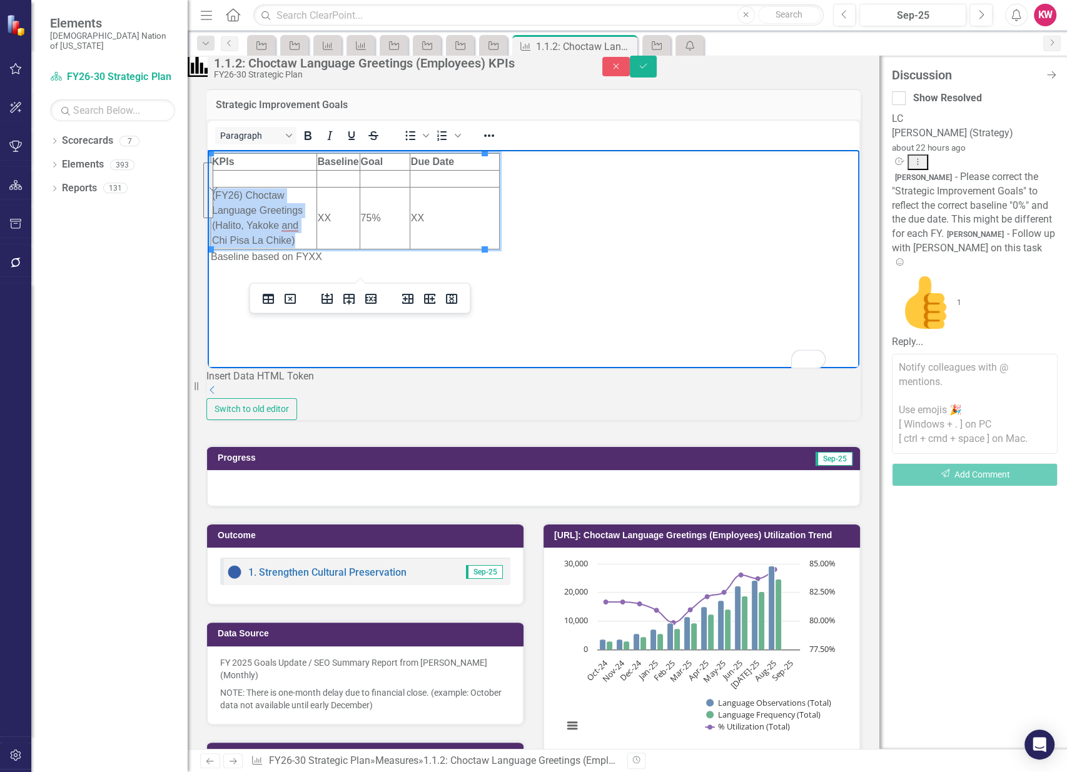
drag, startPoint x: 294, startPoint y: 240, endPoint x: 211, endPoint y: 196, distance: 93.4
click at [211, 196] on td "(FY26) Choctaw Language Greetings (Halito, Yakoke and Chi Pisa La Chike)" at bounding box center [264, 219] width 106 height 62
copy td "(FY26) Choctaw Language Greetings (Halito, Yakoke and Chi Pisa La Chike)"
click at [229, 181] on td "To enrich screen reader interactions, please activate Accessibility in Grammarl…" at bounding box center [264, 179] width 106 height 17
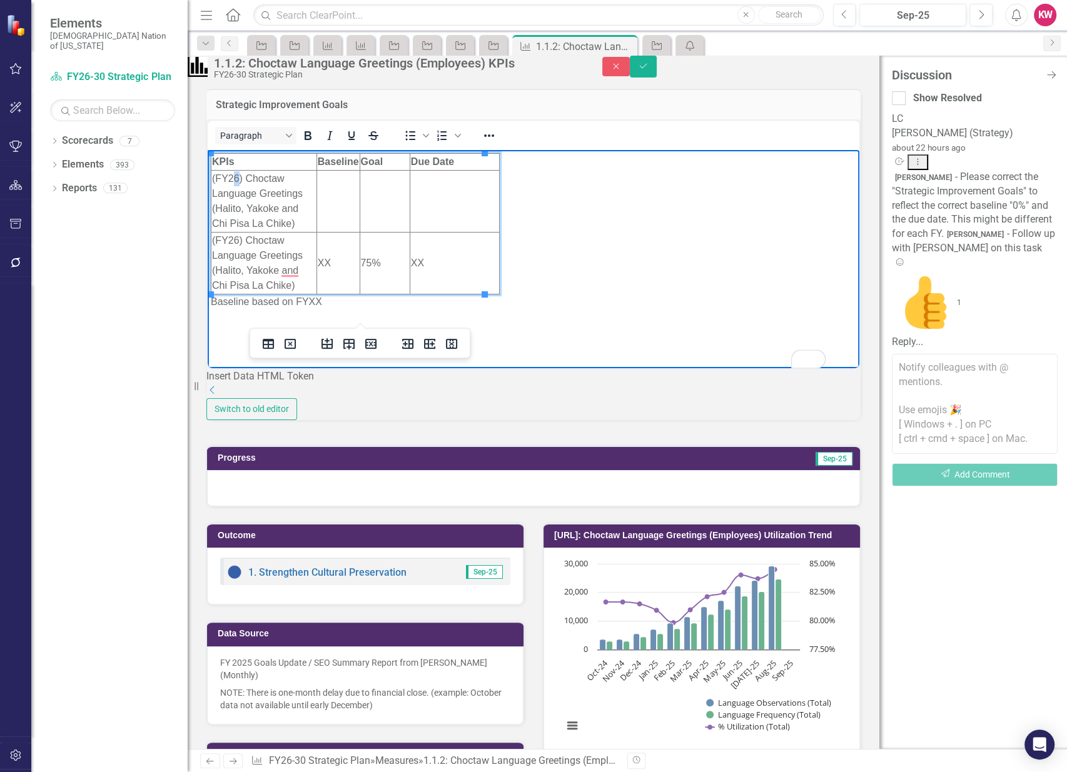
click at [238, 178] on td "(FY26) Choctaw Language Greetings (Halito, Yakoke and Chi Pisa La Chike)" at bounding box center [264, 202] width 106 height 62
click at [332, 200] on td "To enrich screen reader interactions, please activate Accessibility in Grammarl…" at bounding box center [339, 209] width 43 height 77
click at [366, 201] on td "To enrich screen reader interactions, please activate Accessibility in Grammarl…" at bounding box center [386, 209] width 49 height 77
click at [441, 200] on td "To enrich screen reader interactions, please activate Accessibility in Grammarl…" at bounding box center [456, 209] width 88 height 77
drag, startPoint x: 419, startPoint y: 265, endPoint x: 403, endPoint y: 266, distance: 15.7
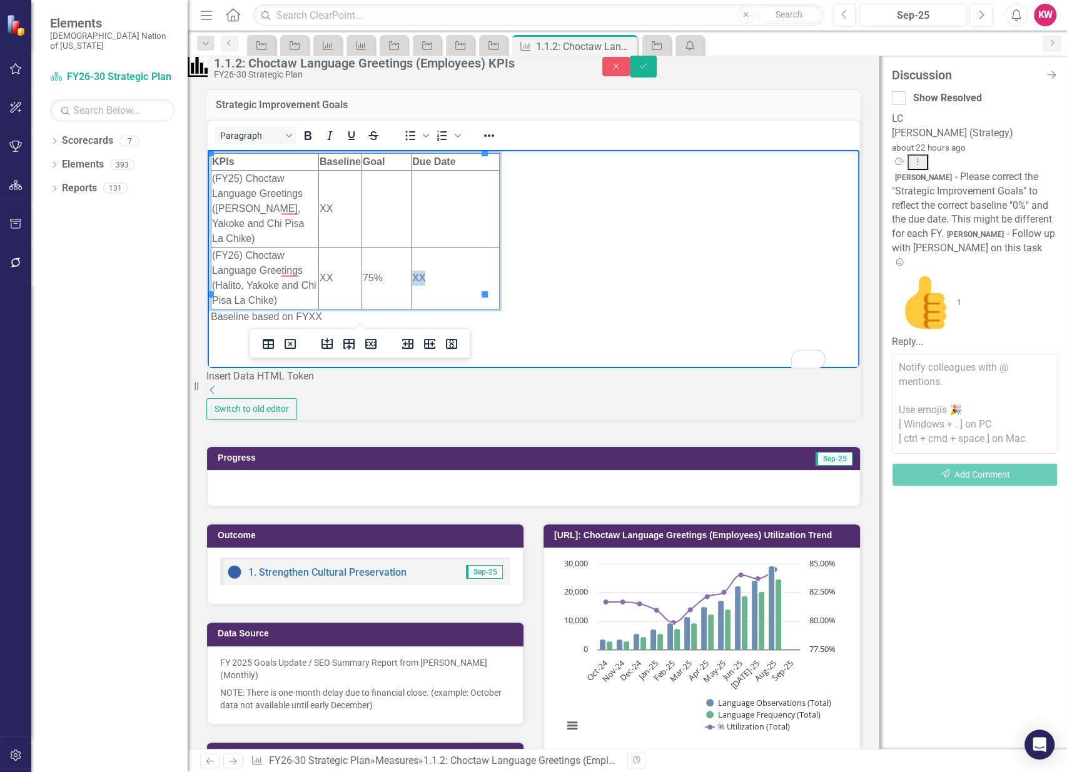
click at [412, 266] on td "XX" at bounding box center [456, 279] width 88 height 62
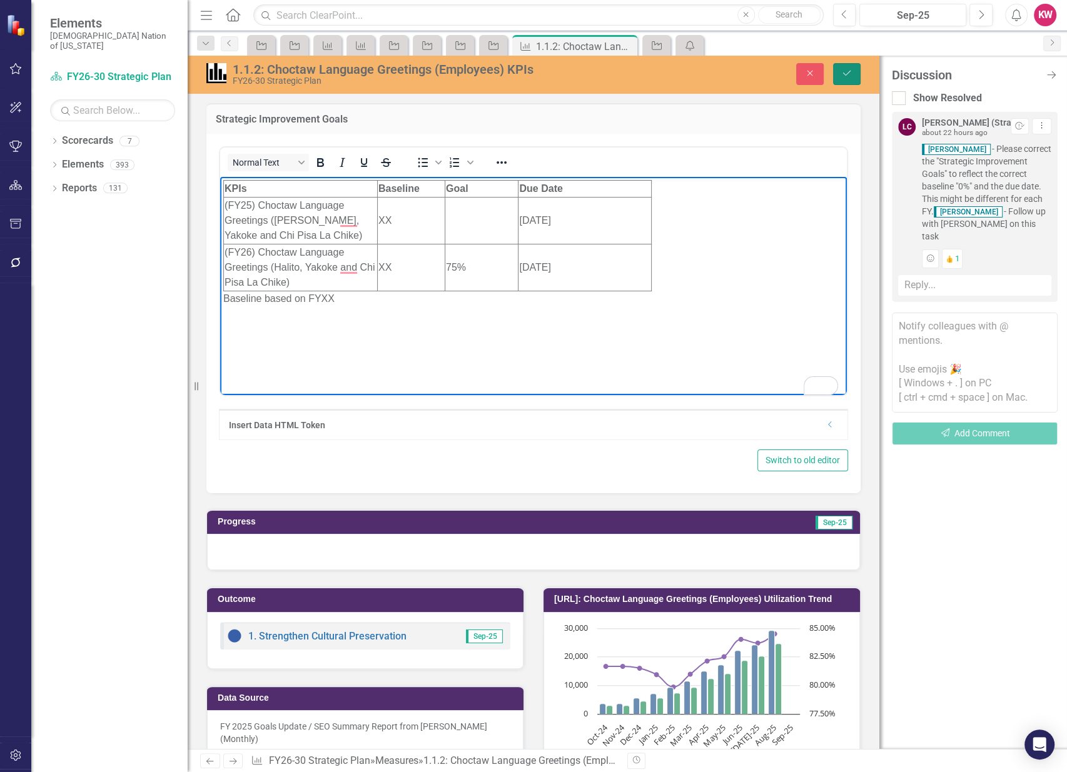
click at [848, 81] on button "Save" at bounding box center [847, 74] width 28 height 22
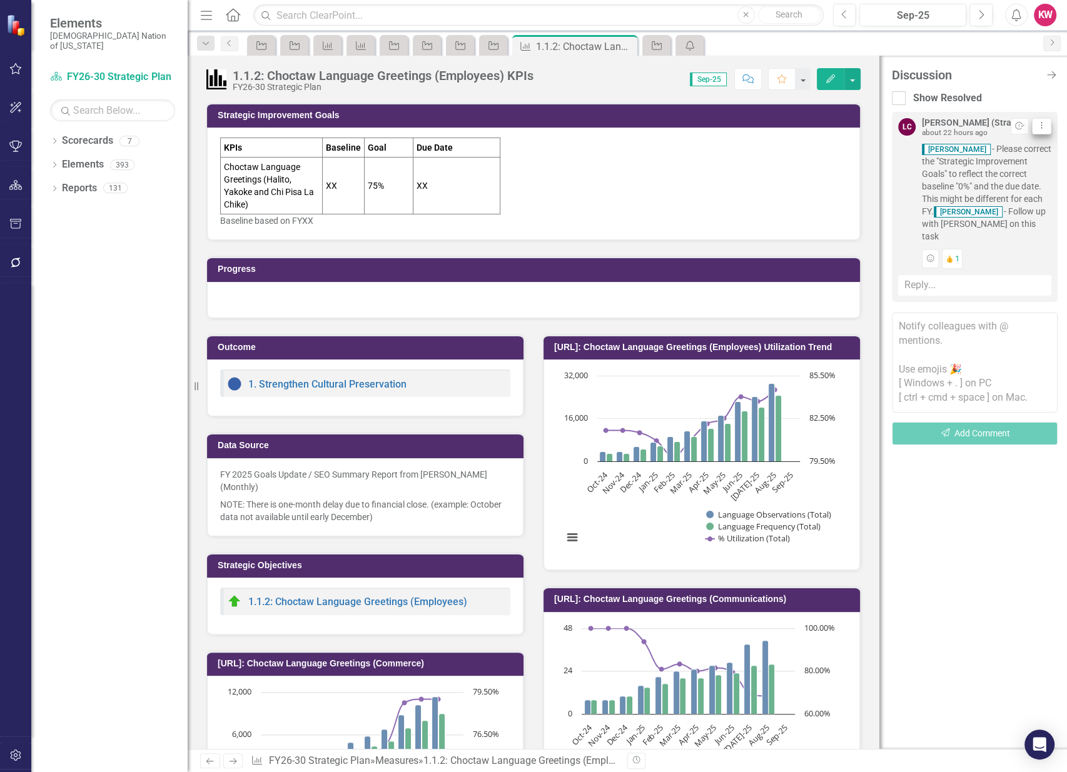
click at [1044, 128] on icon "Dropdown Menu" at bounding box center [1041, 125] width 11 height 8
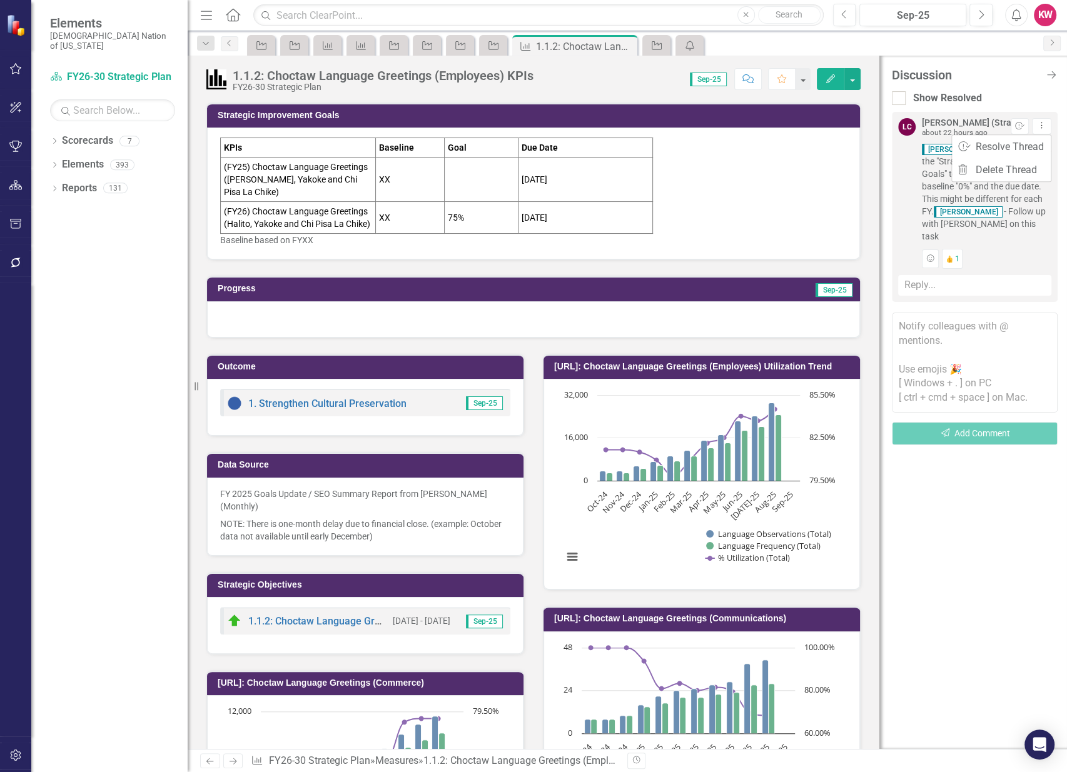
click at [954, 614] on div "Discussion Close Discussion Bar Show Resolved LC [PERSON_NAME] (Strategy) about…" at bounding box center [973, 403] width 188 height 694
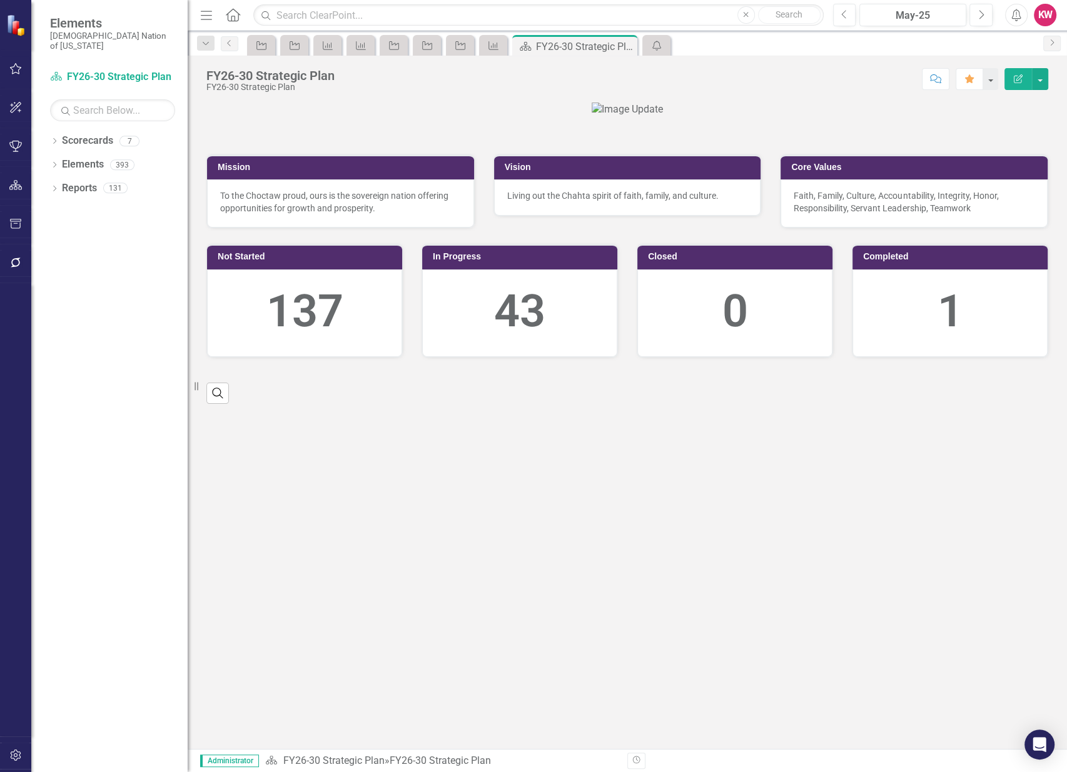
click at [233, 14] on icon at bounding box center [233, 14] width 14 height 13
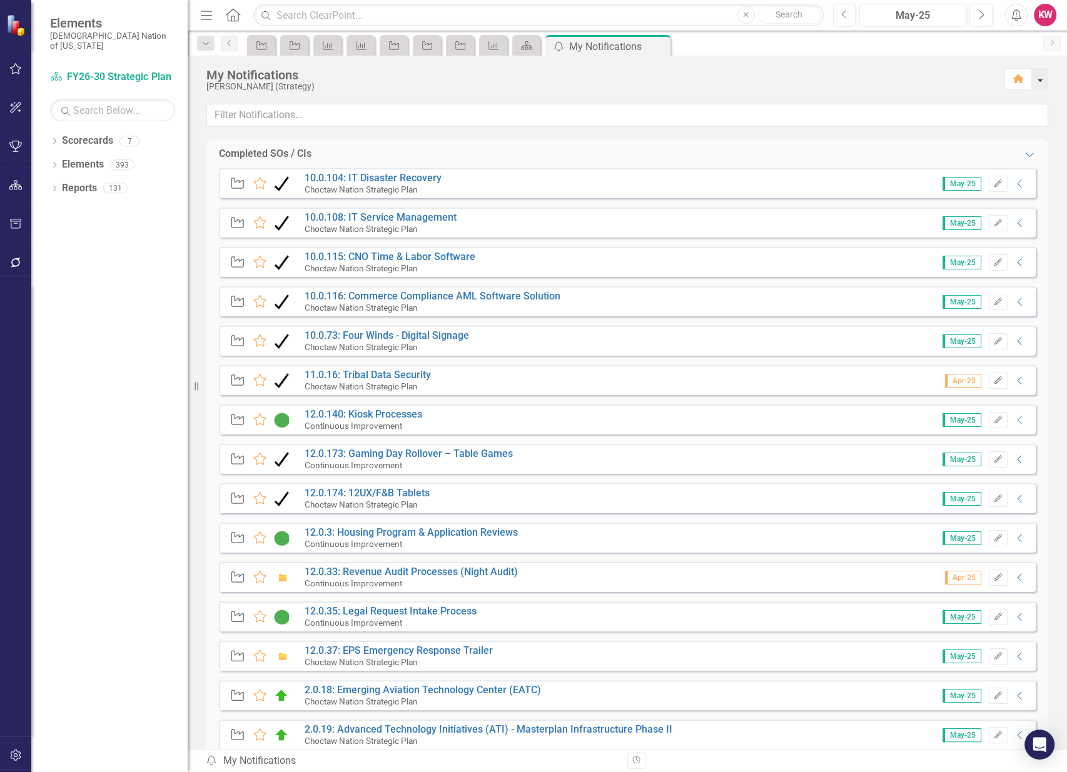
click at [1038, 79] on button "button" at bounding box center [1040, 78] width 16 height 21
click at [998, 103] on link "Home Clear Home Page" at bounding box center [988, 101] width 120 height 23
click at [228, 8] on icon "Home" at bounding box center [233, 14] width 16 height 13
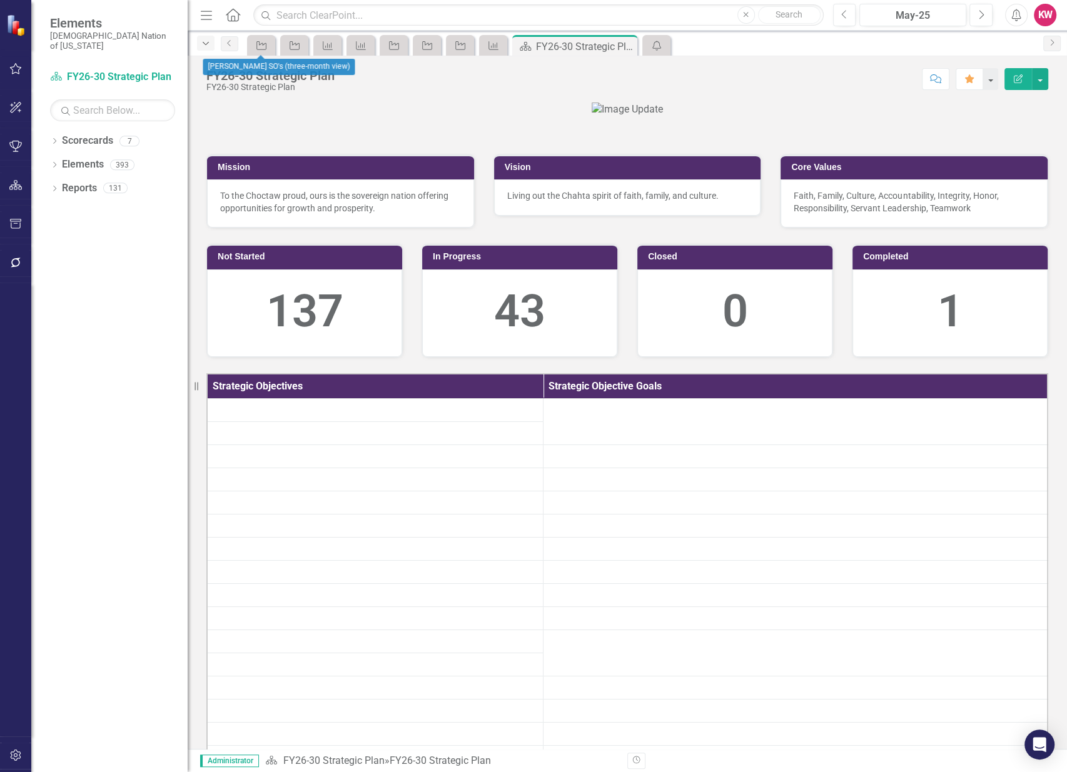
click at [208, 44] on icon "Dropdown" at bounding box center [205, 43] width 11 height 9
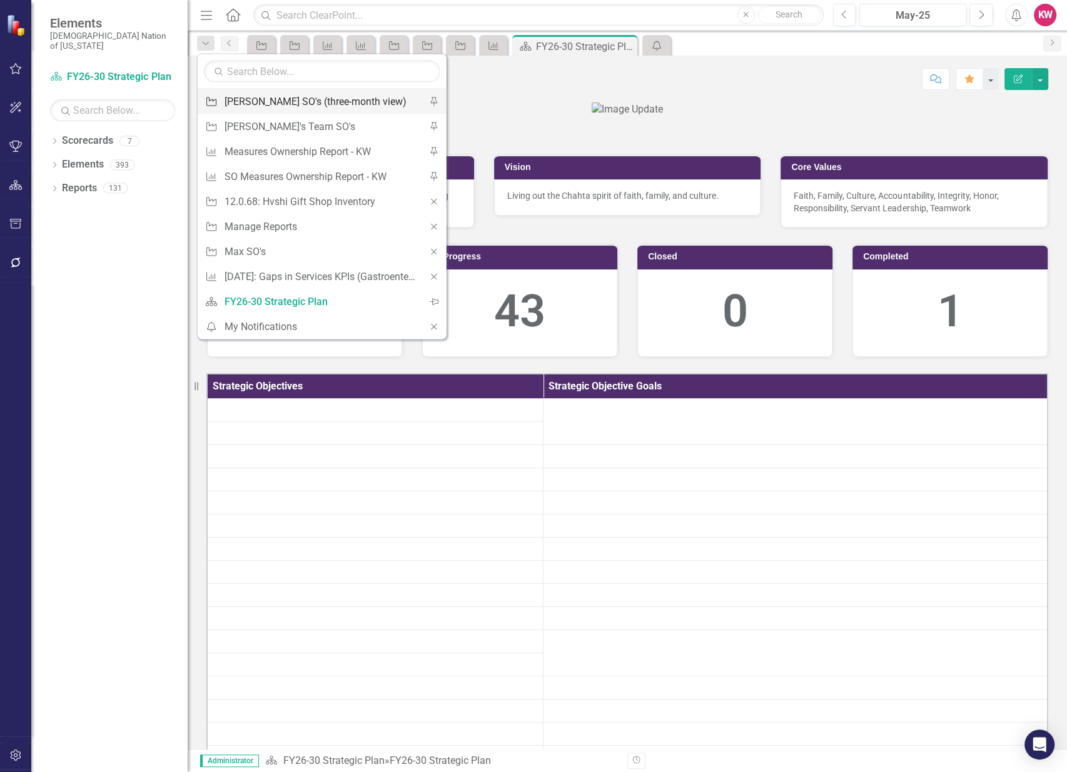
click at [246, 104] on div "[PERSON_NAME] SO's (three-month view)" at bounding box center [320, 102] width 191 height 16
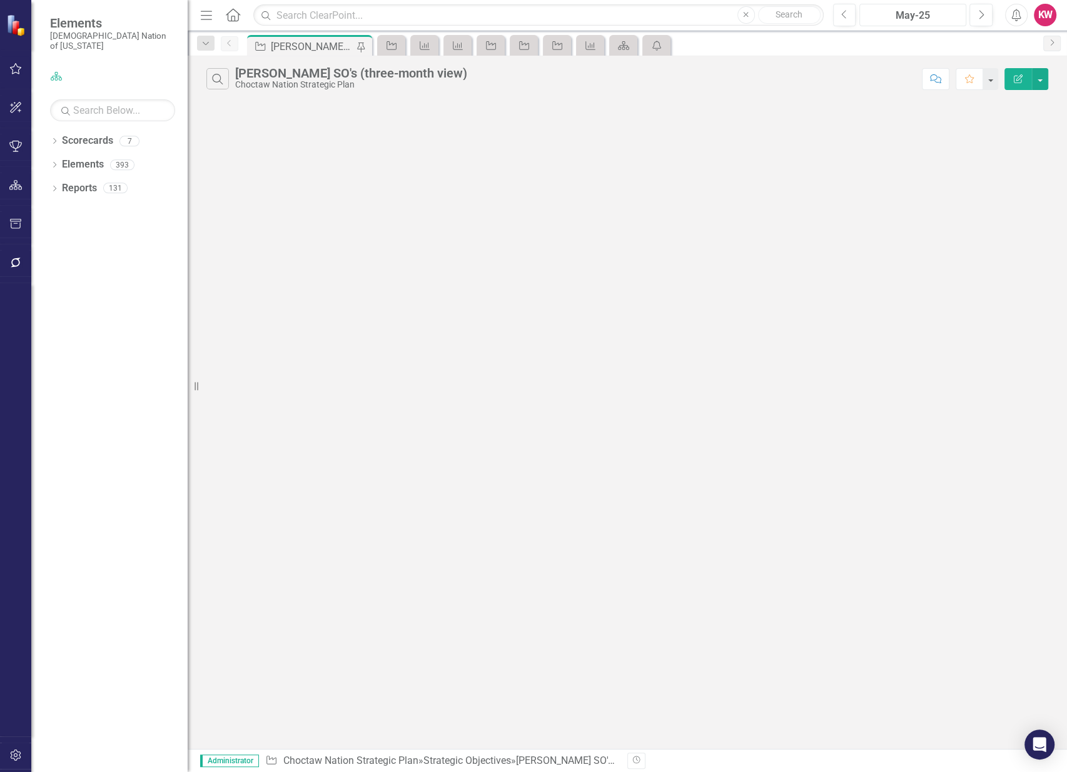
click at [926, 13] on div "May-25" at bounding box center [913, 15] width 98 height 15
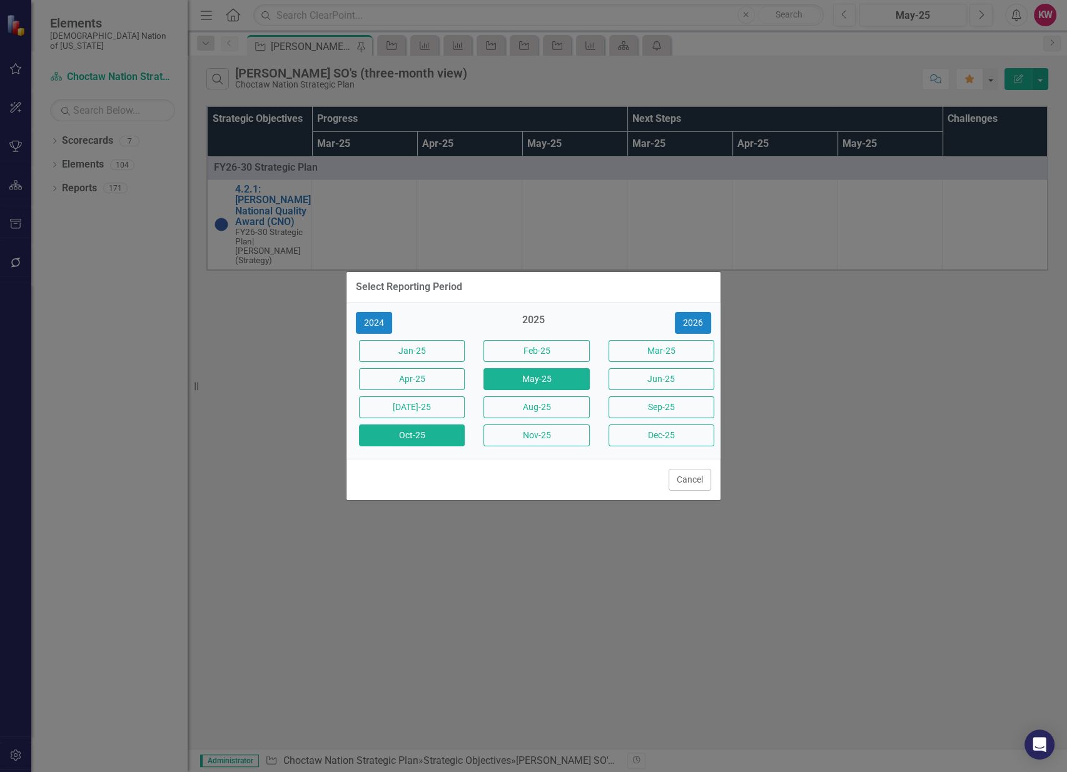
click at [428, 432] on button "Oct-25" at bounding box center [412, 436] width 106 height 22
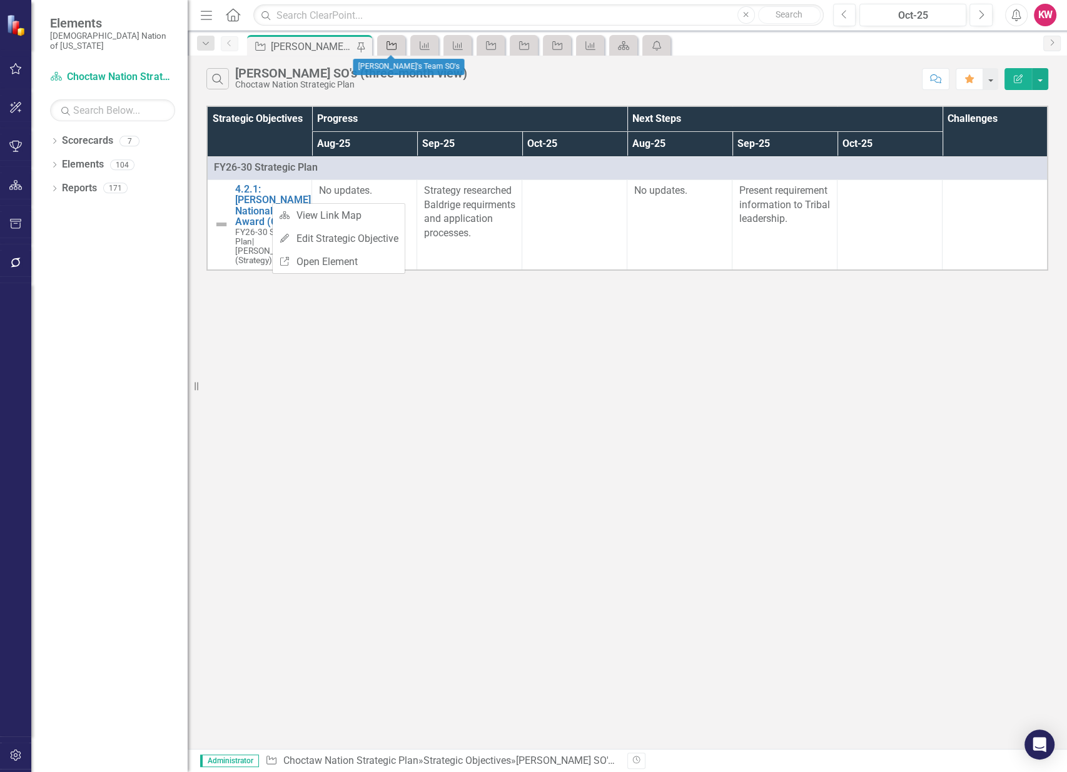
click at [390, 44] on icon "Strategic Objective" at bounding box center [391, 46] width 13 height 10
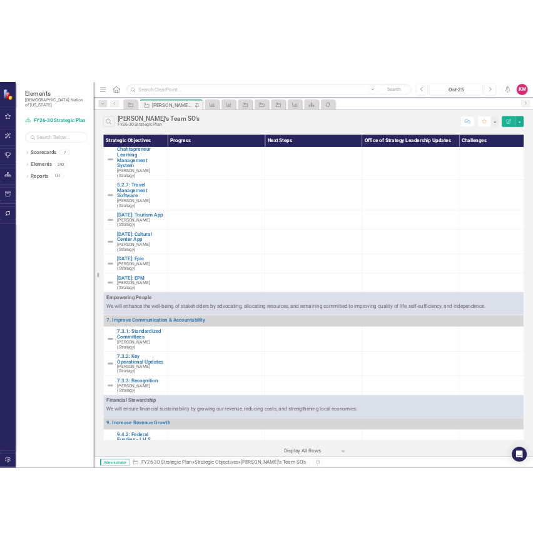
scroll to position [3197, 0]
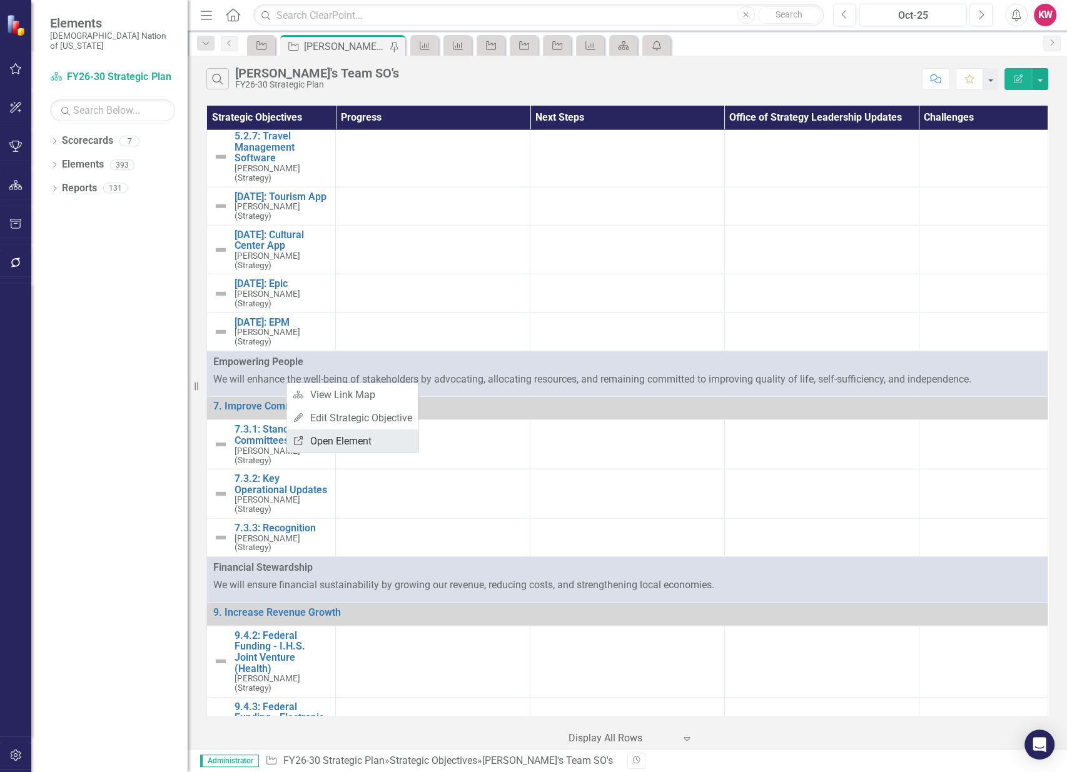
click at [340, 443] on link "Link Open Element" at bounding box center [352, 441] width 132 height 23
click at [342, 429] on link "Link Open Element" at bounding box center [348, 431] width 132 height 23
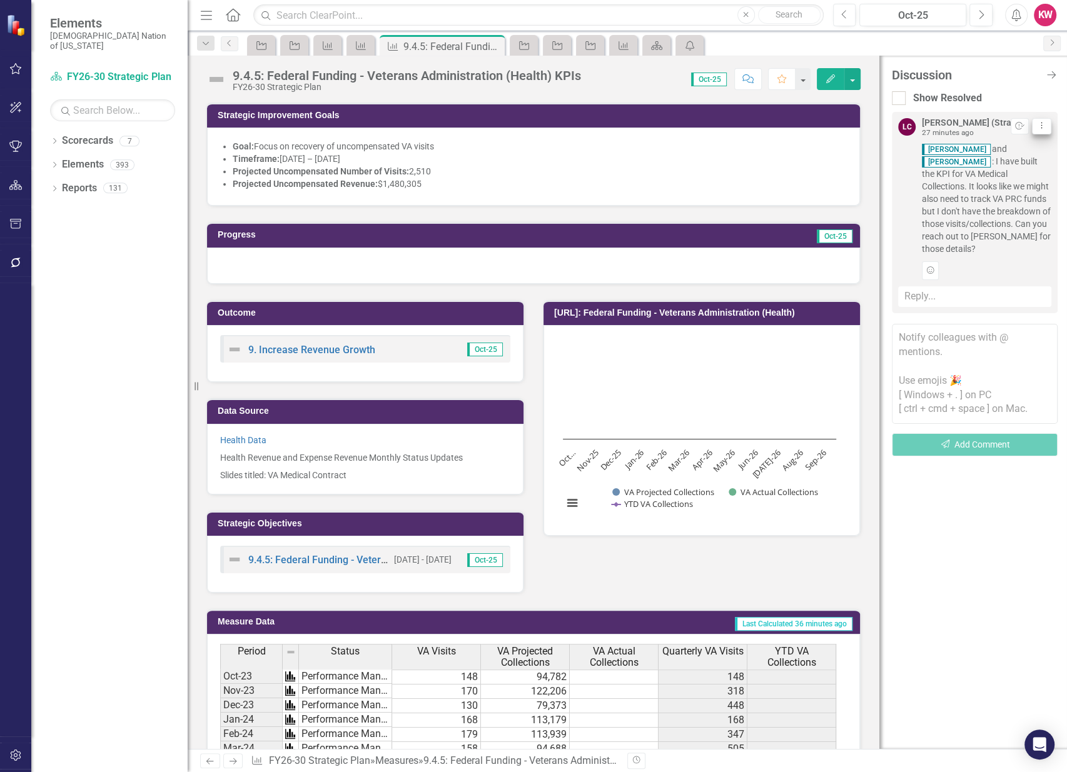
click at [1042, 126] on icon "Dropdown Menu" at bounding box center [1041, 125] width 11 height 8
click at [1051, 124] on div "LC [PERSON_NAME] (Strategy) 27 minutes ago Resolve Dropdown Menu [PERSON_NAME] …" at bounding box center [975, 212] width 166 height 201
click at [250, 437] on link "Health Data" at bounding box center [243, 440] width 46 height 10
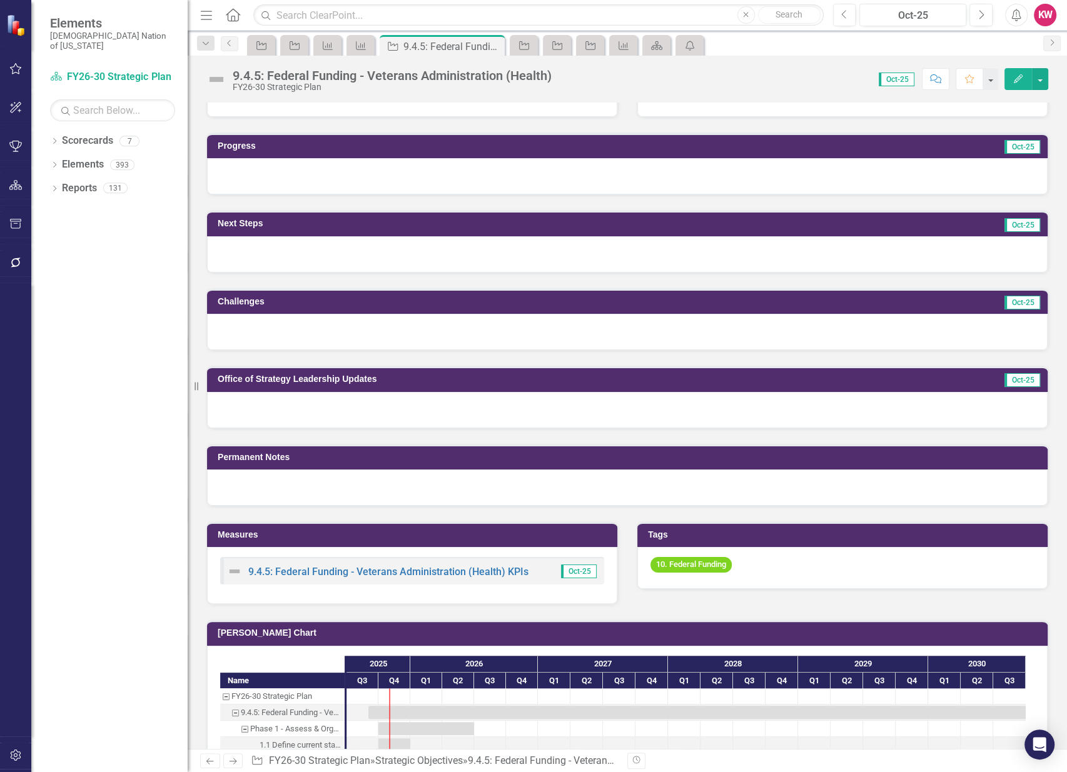
scroll to position [417, 0]
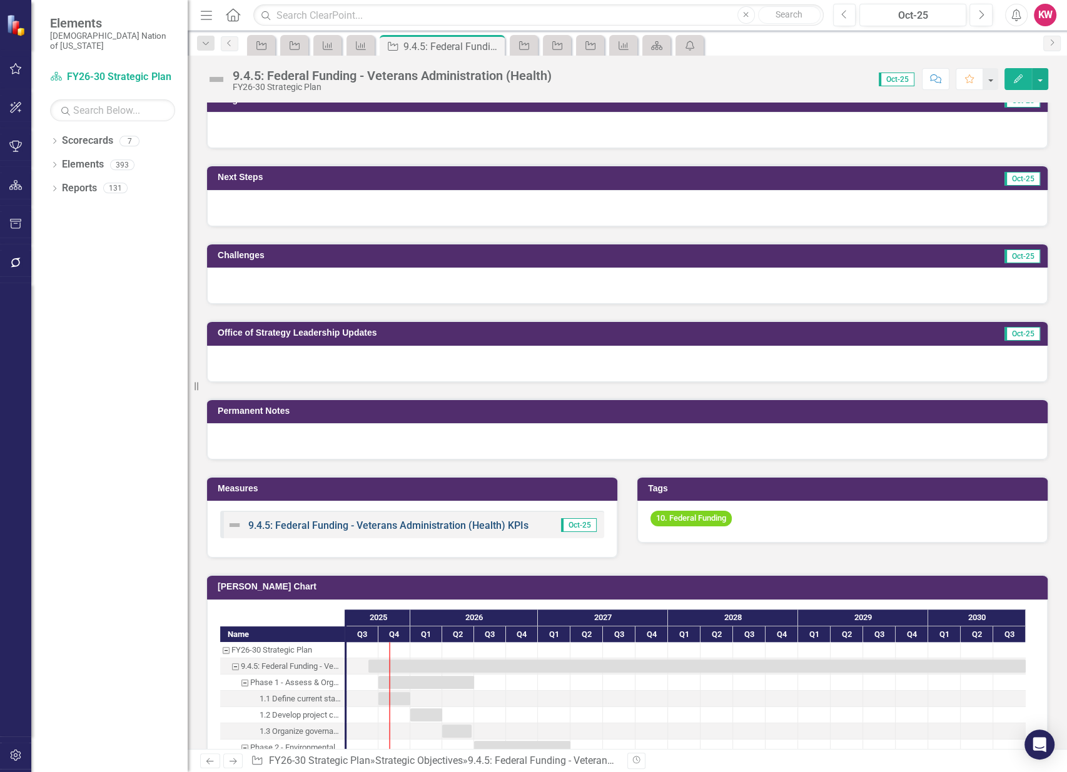
click at [393, 520] on link "9.4.5: Federal Funding - Veterans Administration (Health) KPIs" at bounding box center [388, 526] width 280 height 12
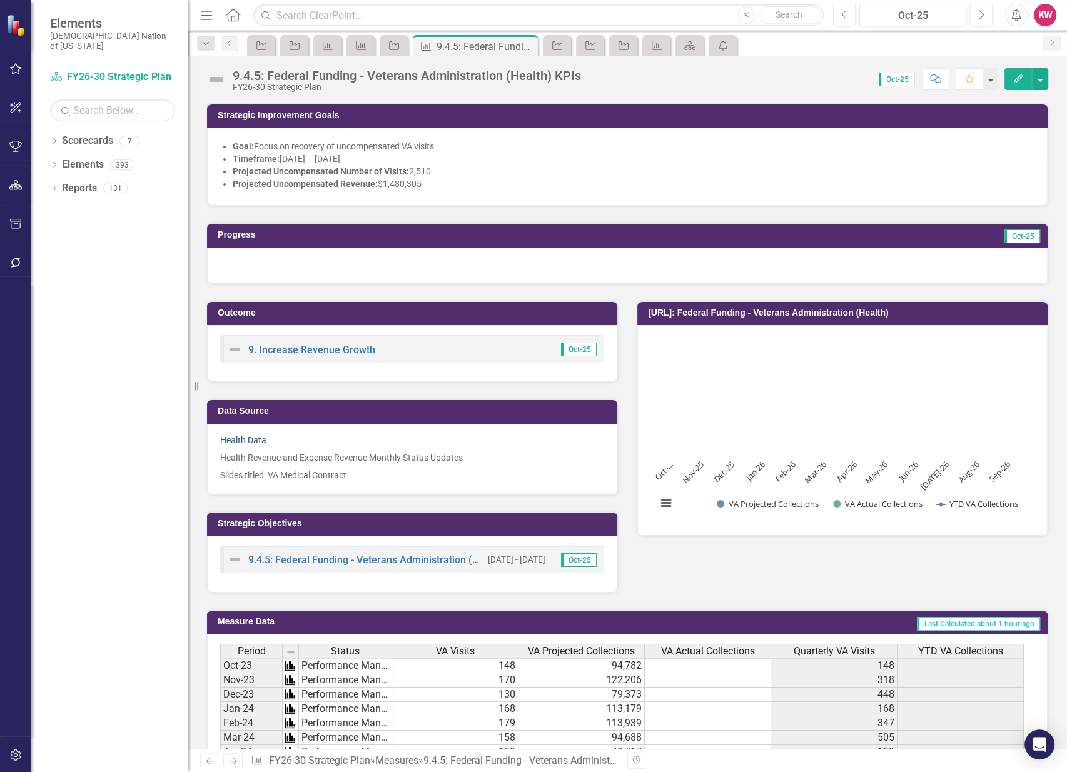
click at [241, 435] on link "Health Data" at bounding box center [243, 440] width 46 height 10
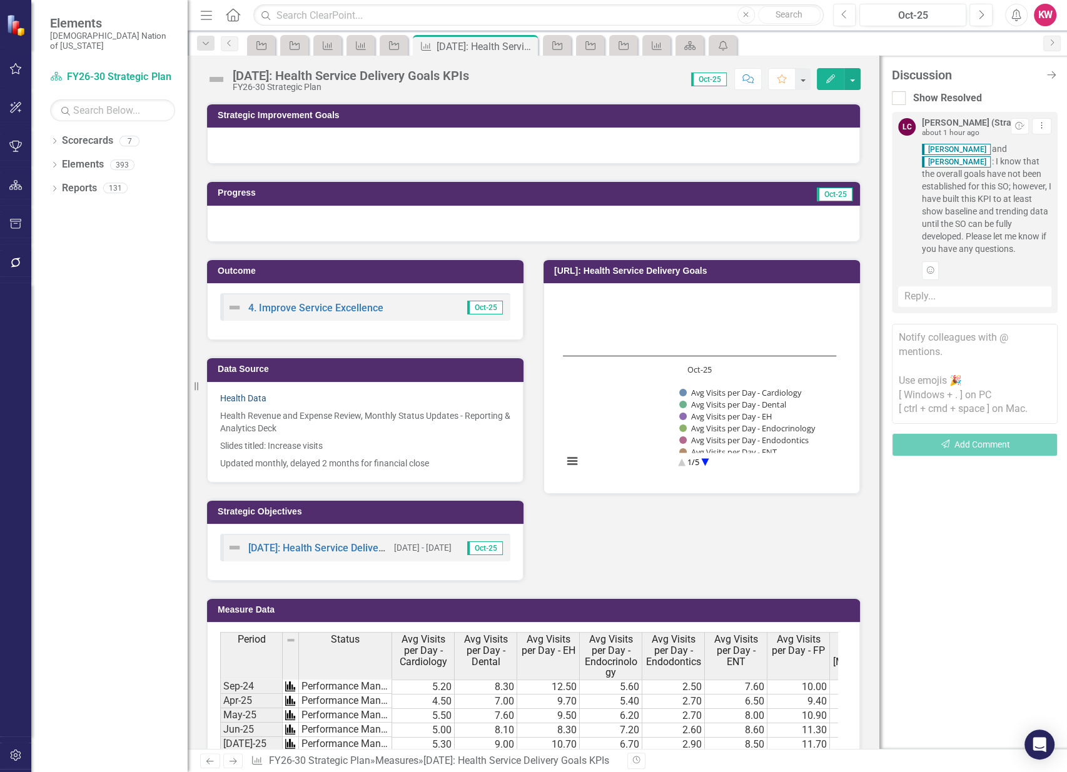
click at [245, 397] on link "Health Data" at bounding box center [243, 398] width 46 height 10
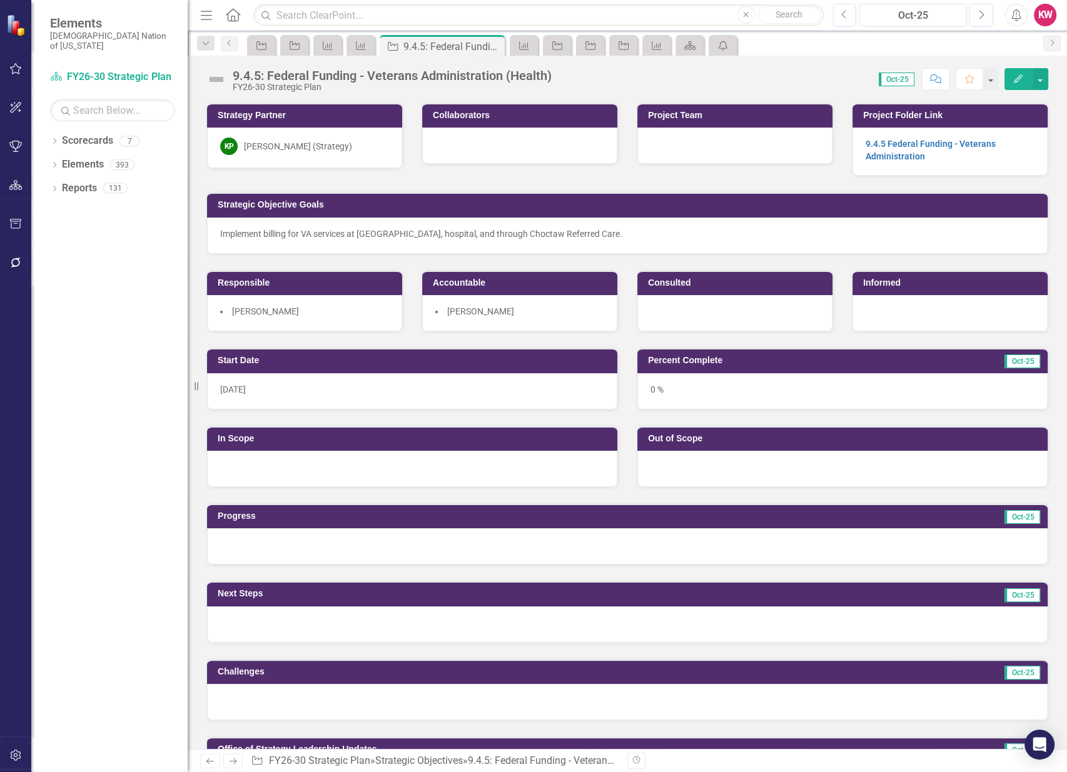
scroll to position [486, 0]
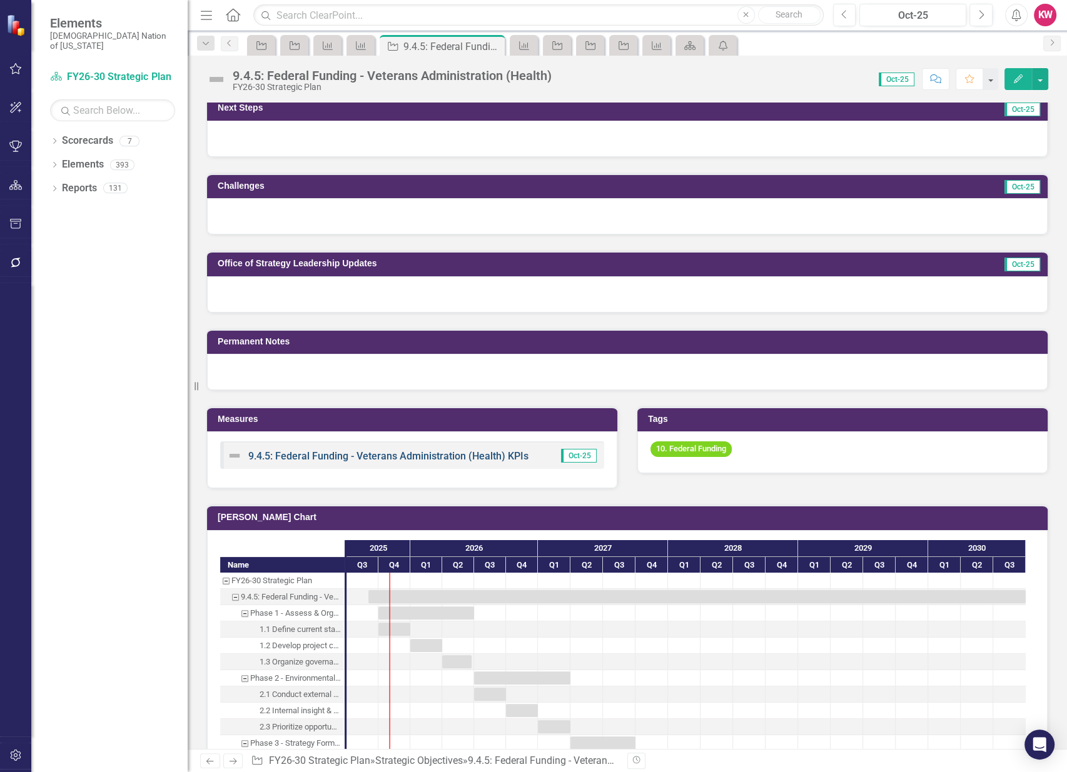
click at [349, 454] on link "9.4.5: Federal Funding - Veterans Administration (Health) KPIs" at bounding box center [388, 456] width 280 height 12
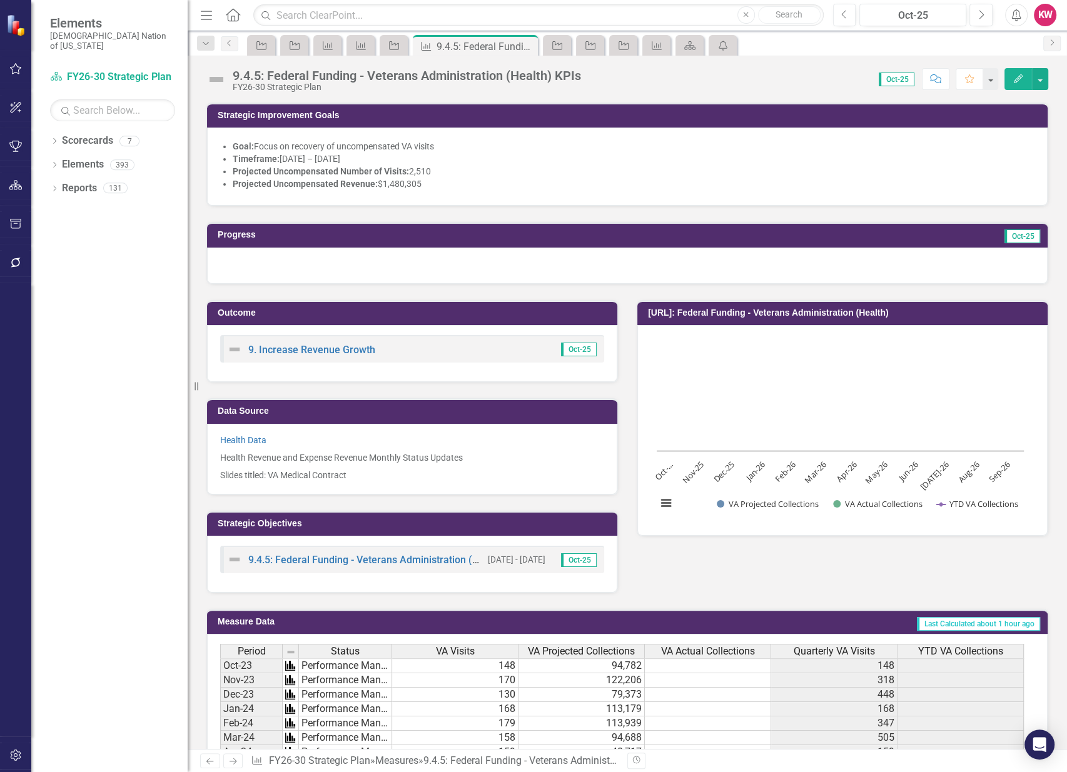
click at [941, 80] on icon "Comment" at bounding box center [935, 78] width 11 height 9
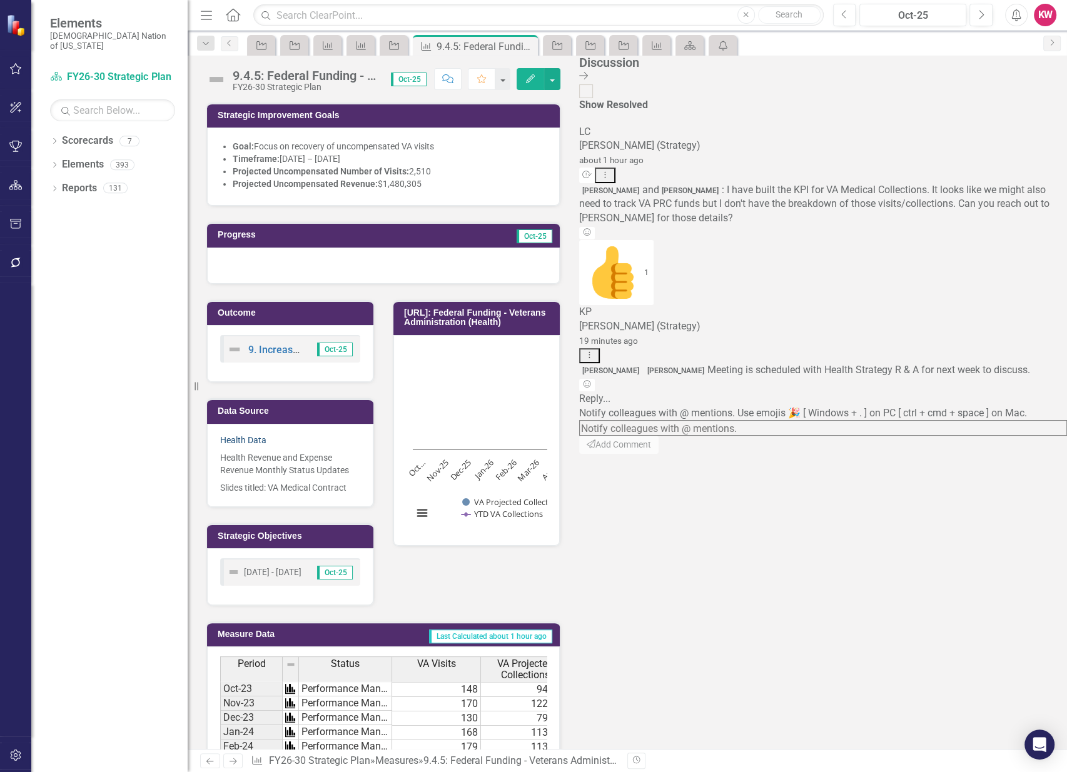
click at [245, 438] on link "Health Data" at bounding box center [243, 440] width 46 height 10
